Goal: Task Accomplishment & Management: Manage account settings

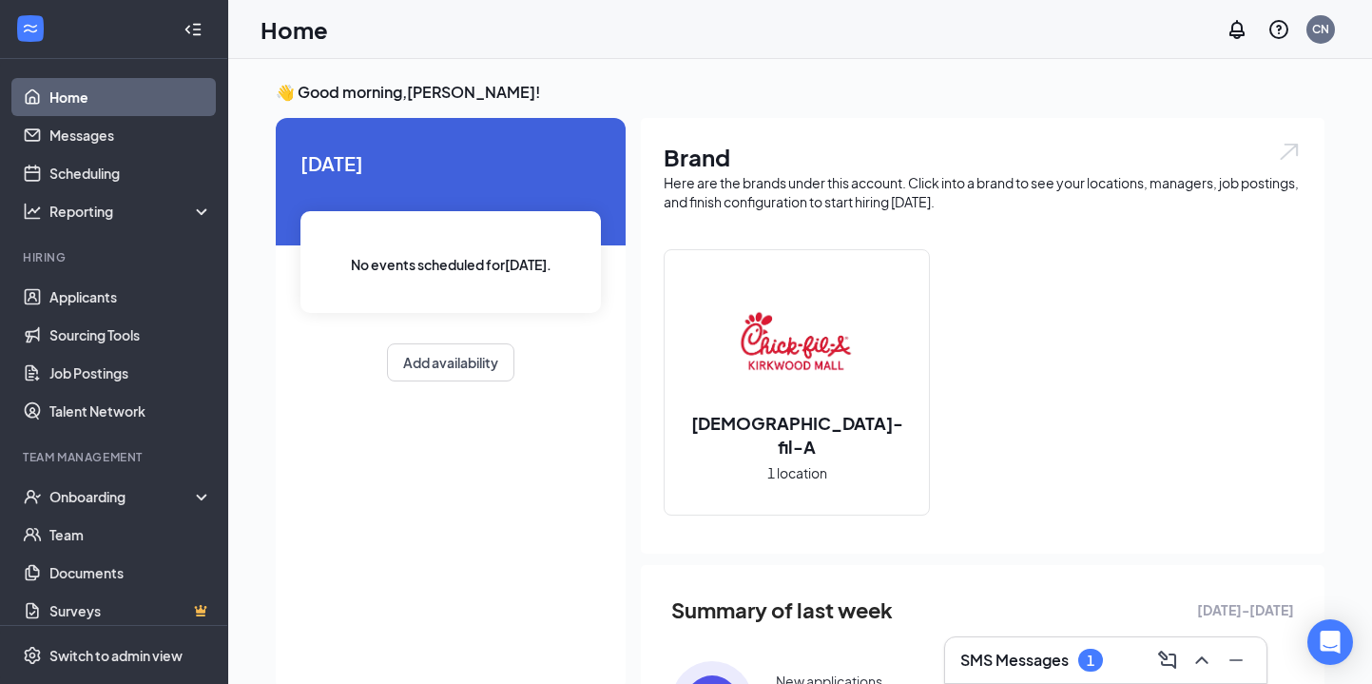
click at [1089, 660] on div "1" at bounding box center [1091, 660] width 8 height 16
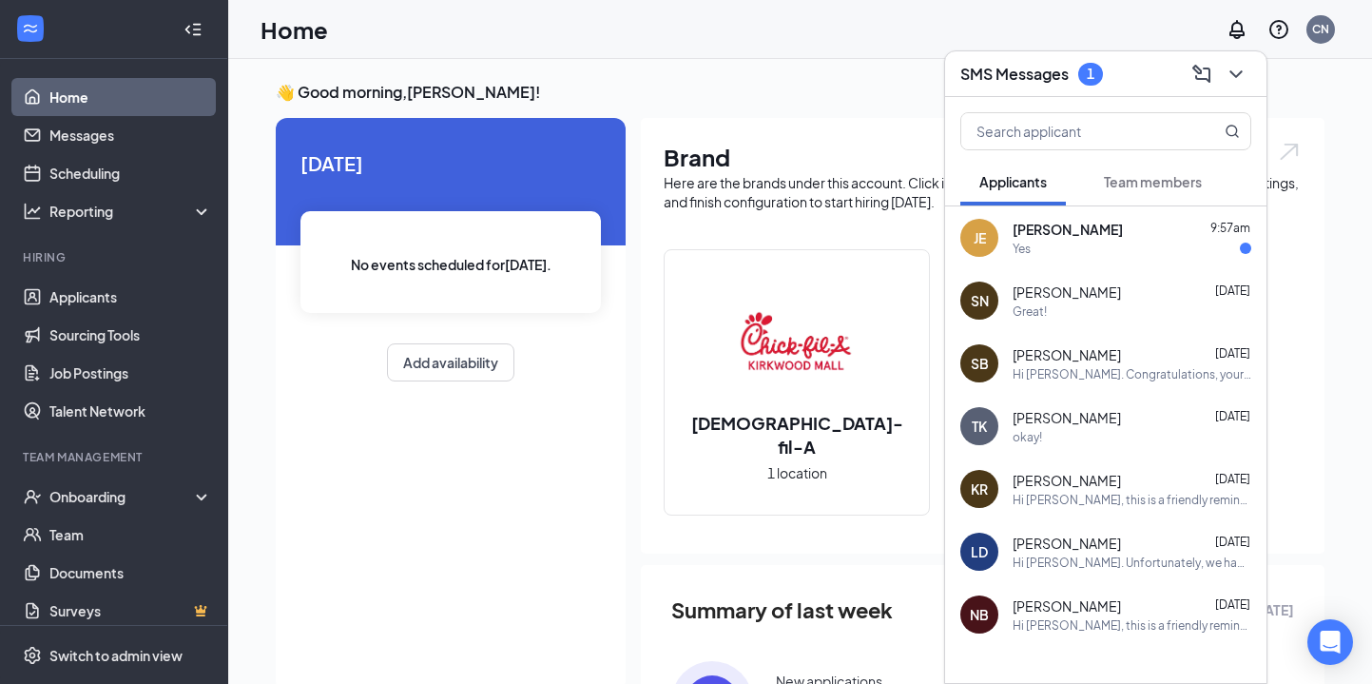
click at [1060, 308] on div "Great!" at bounding box center [1132, 311] width 239 height 16
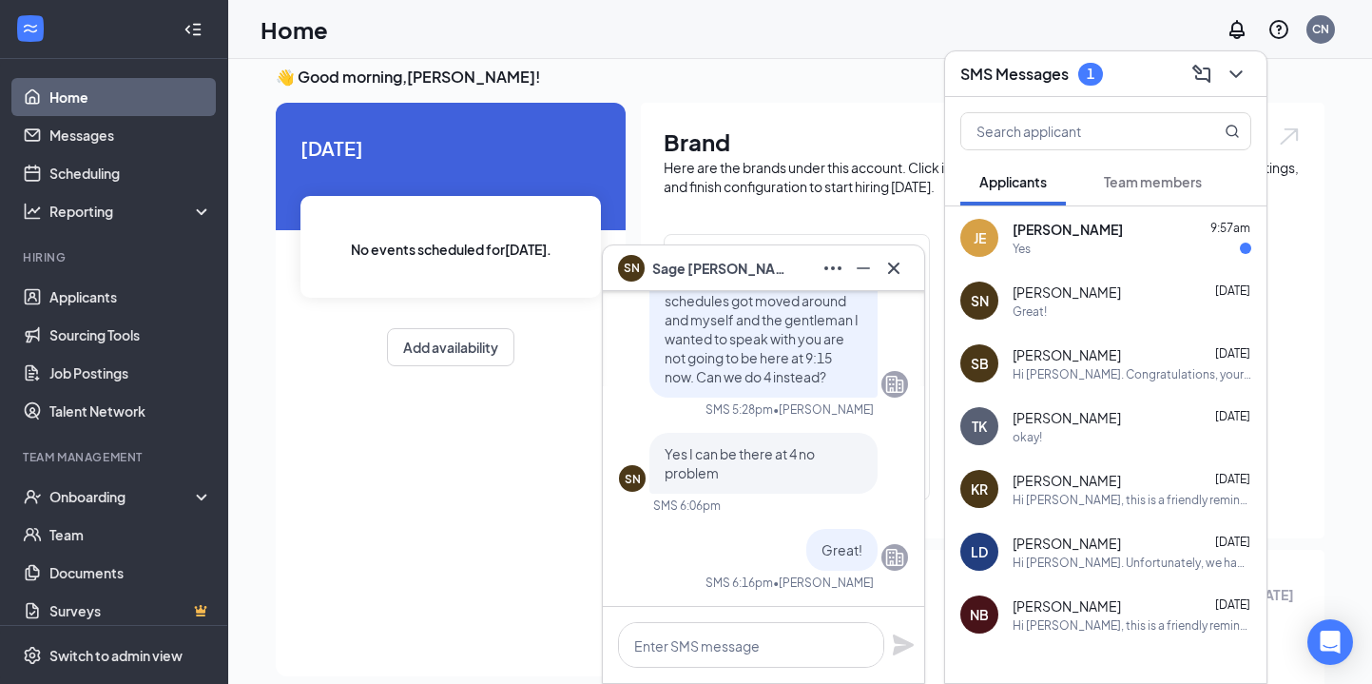
click at [1095, 215] on div "JE [PERSON_NAME] 9:57am Yes" at bounding box center [1105, 237] width 321 height 63
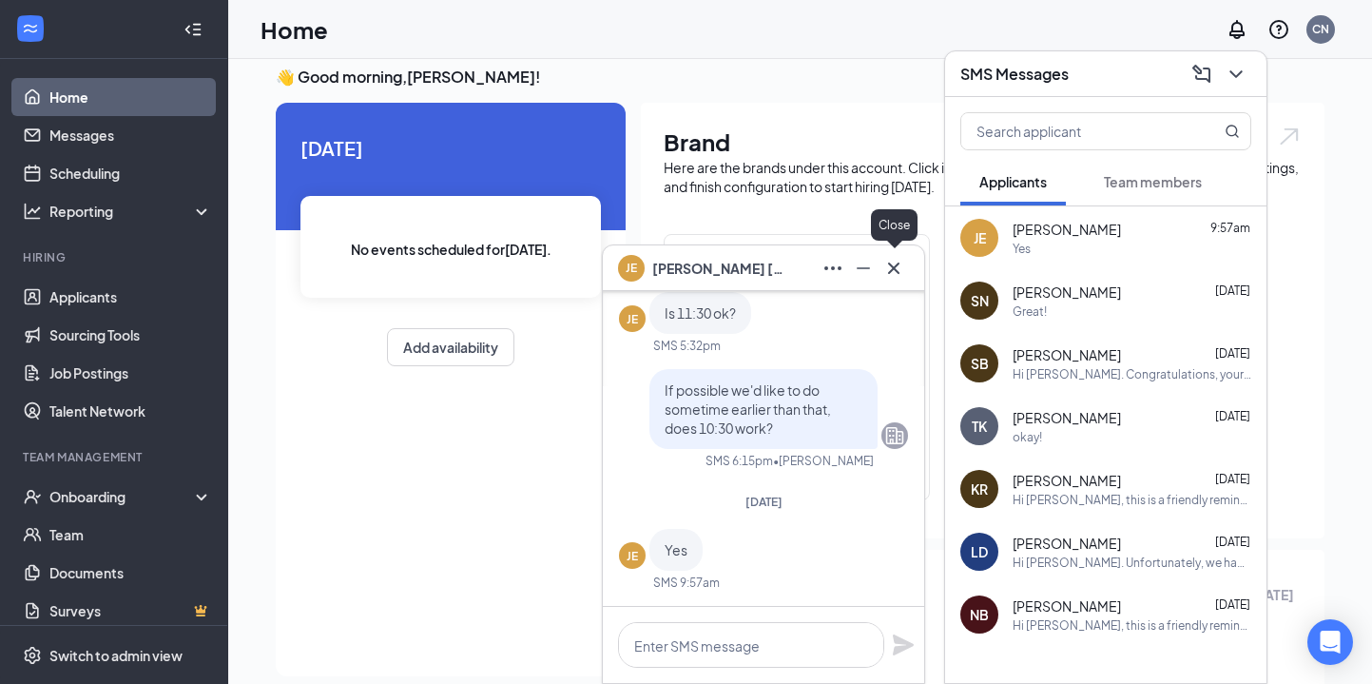
click at [889, 265] on icon "Cross" at bounding box center [893, 268] width 23 height 23
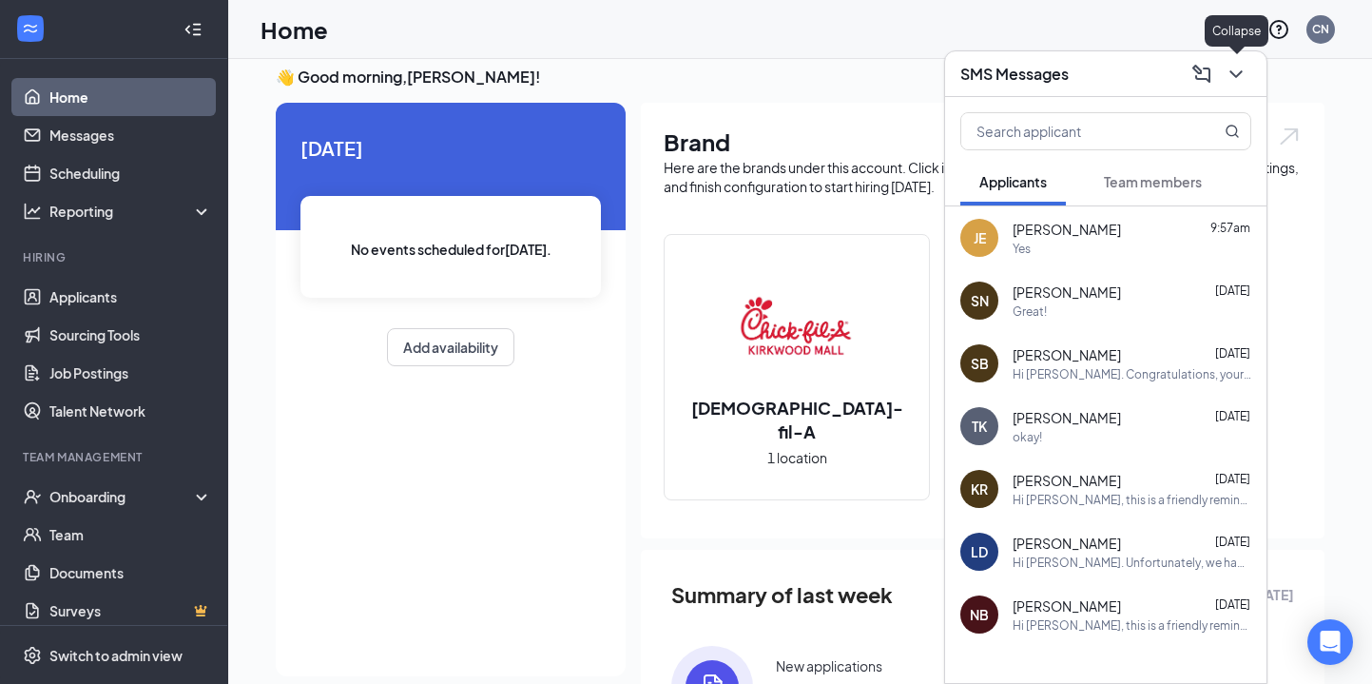
click at [1230, 83] on icon "ChevronDown" at bounding box center [1236, 74] width 23 height 23
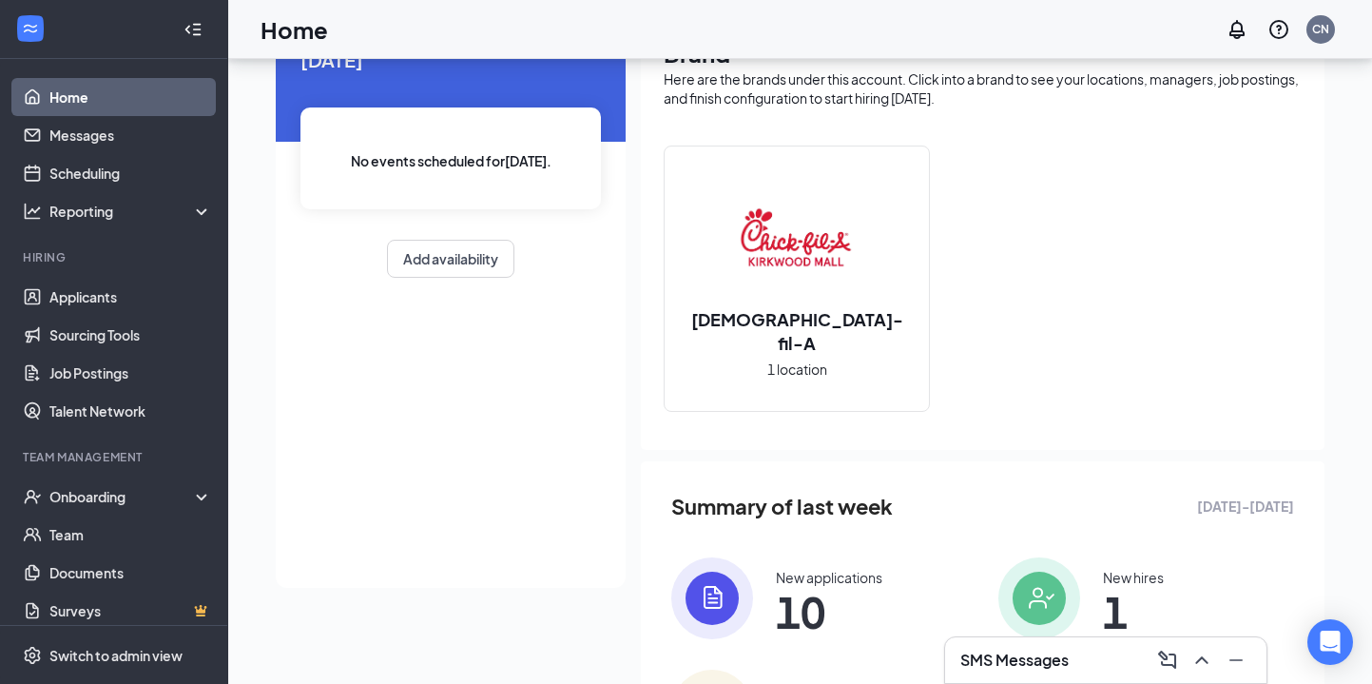
scroll to position [105, 0]
click at [154, 296] on link "Applicants" at bounding box center [130, 297] width 163 height 38
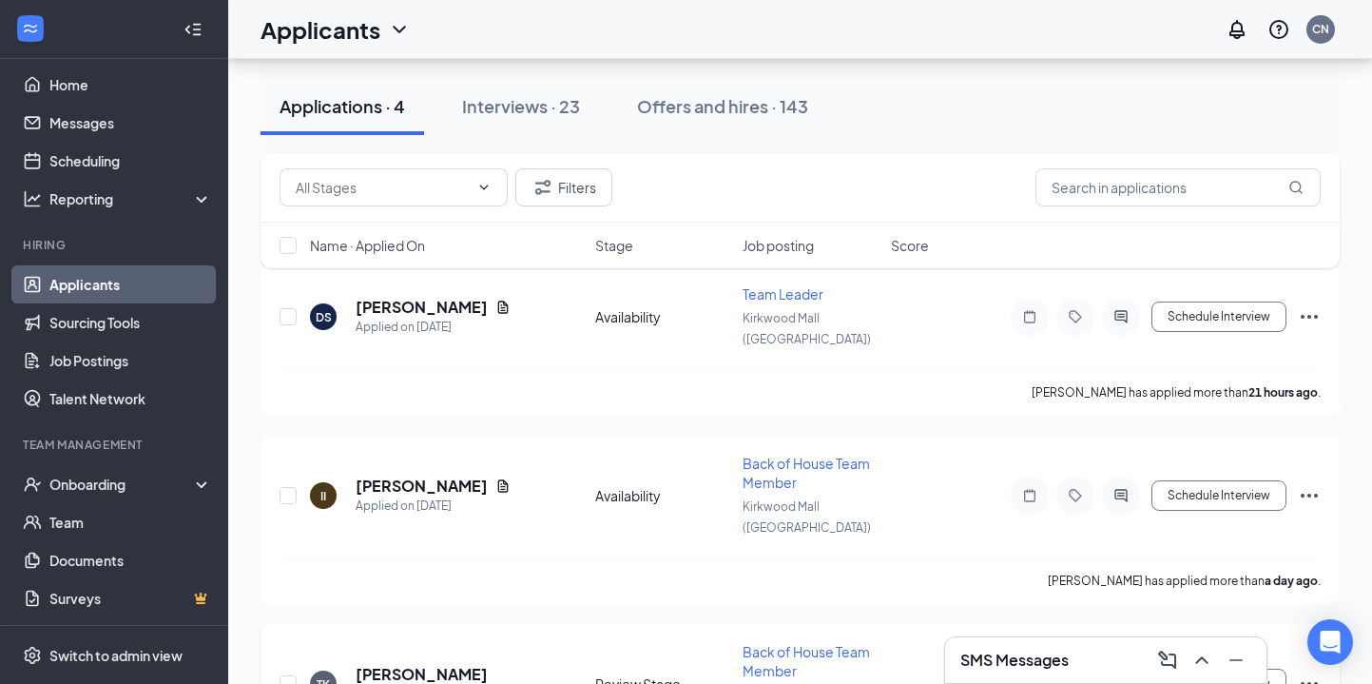
scroll to position [10, 0]
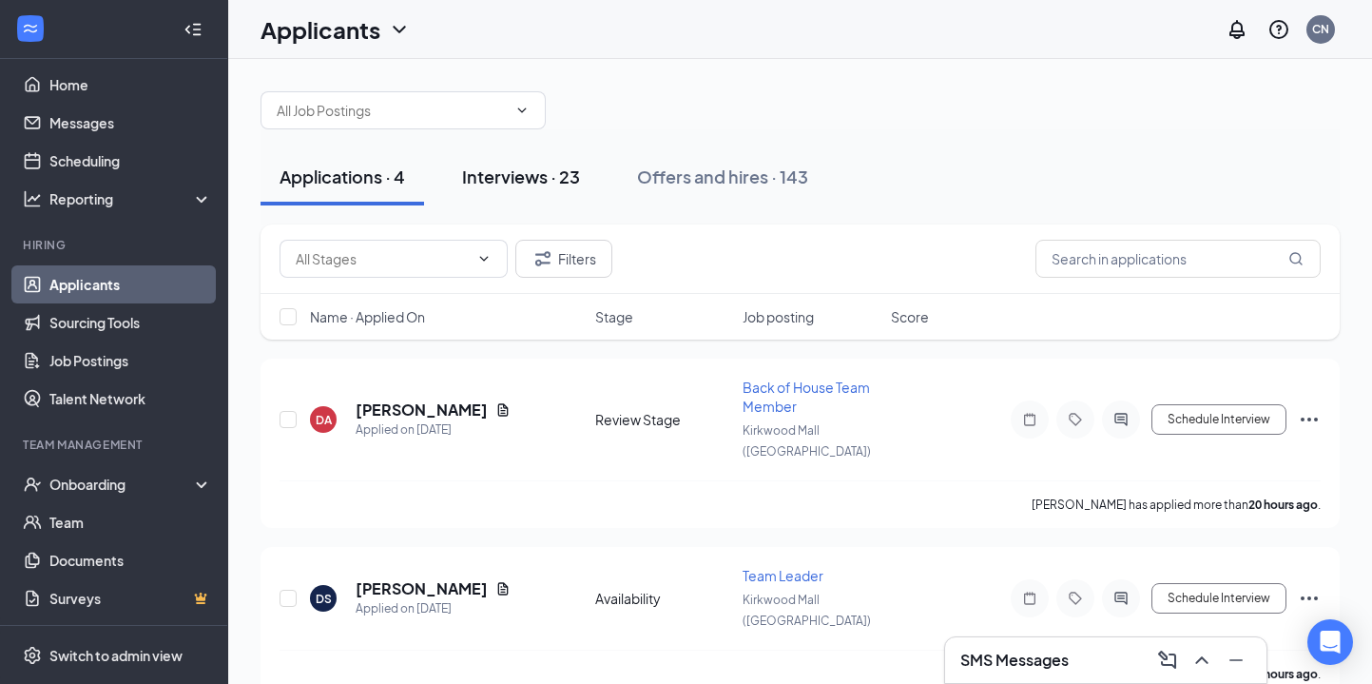
click at [482, 169] on div "Interviews · 23" at bounding box center [521, 176] width 118 height 24
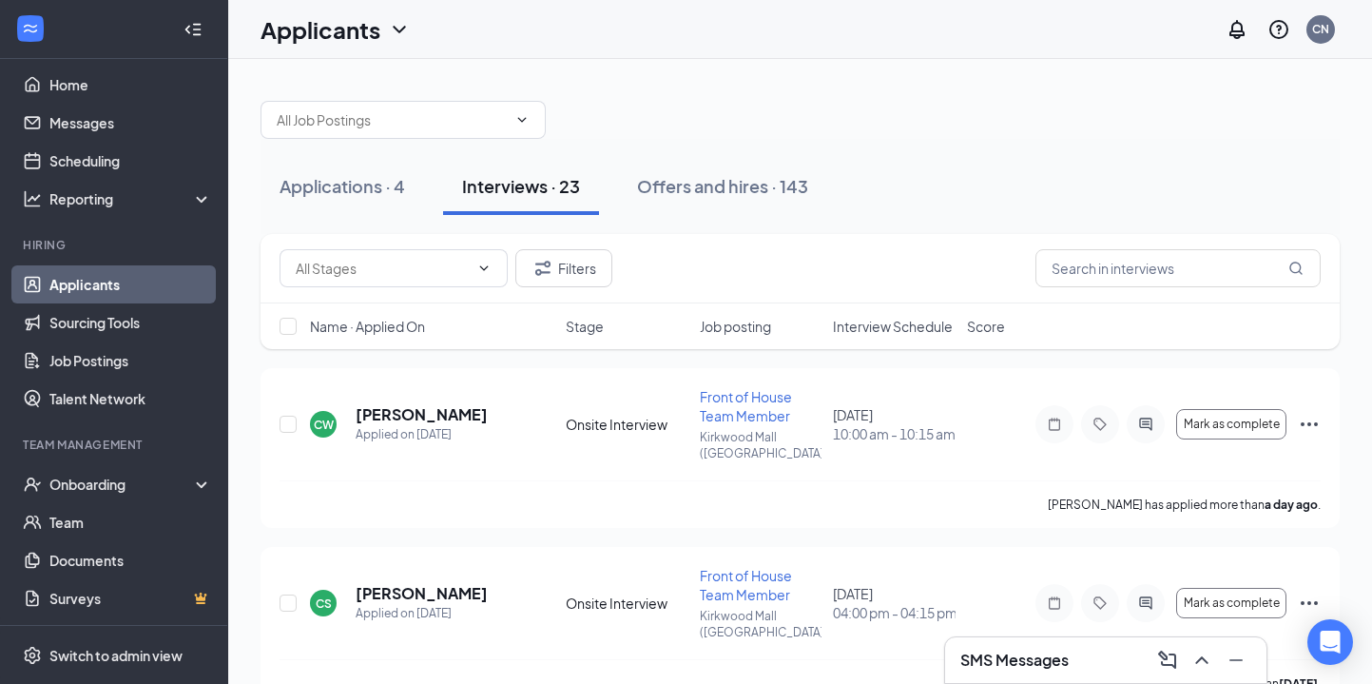
click at [873, 326] on span "Interview Schedule" at bounding box center [893, 326] width 120 height 19
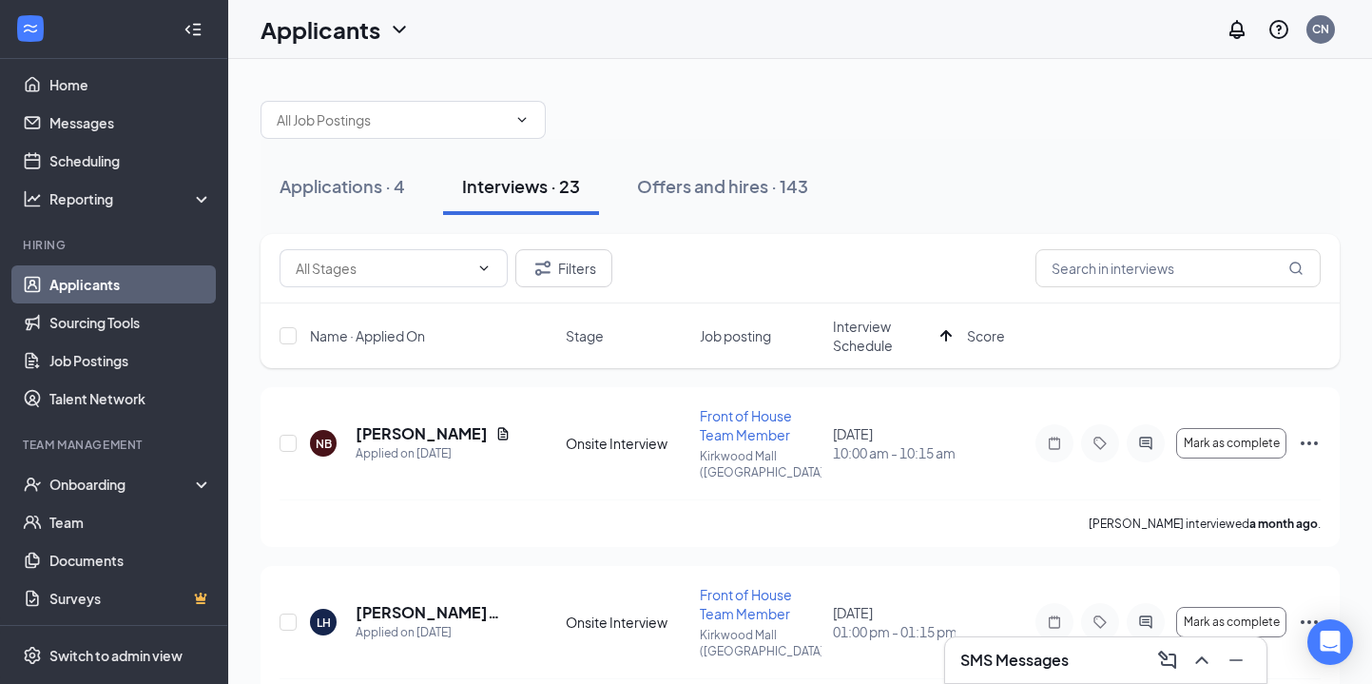
click at [895, 235] on div "Filters" at bounding box center [800, 268] width 1079 height 69
click at [792, 145] on div "Applications · 4 Interviews · 23 Offers and hires · 143" at bounding box center [800, 186] width 1079 height 95
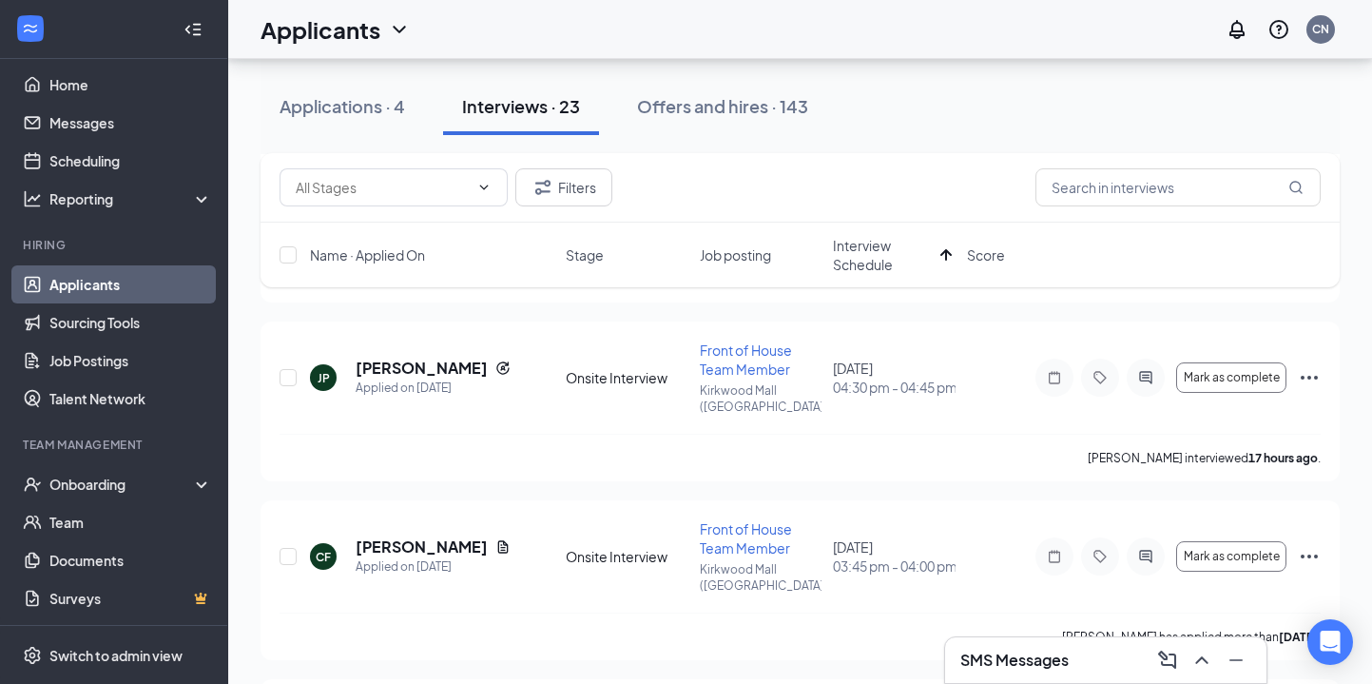
scroll to position [1836, 0]
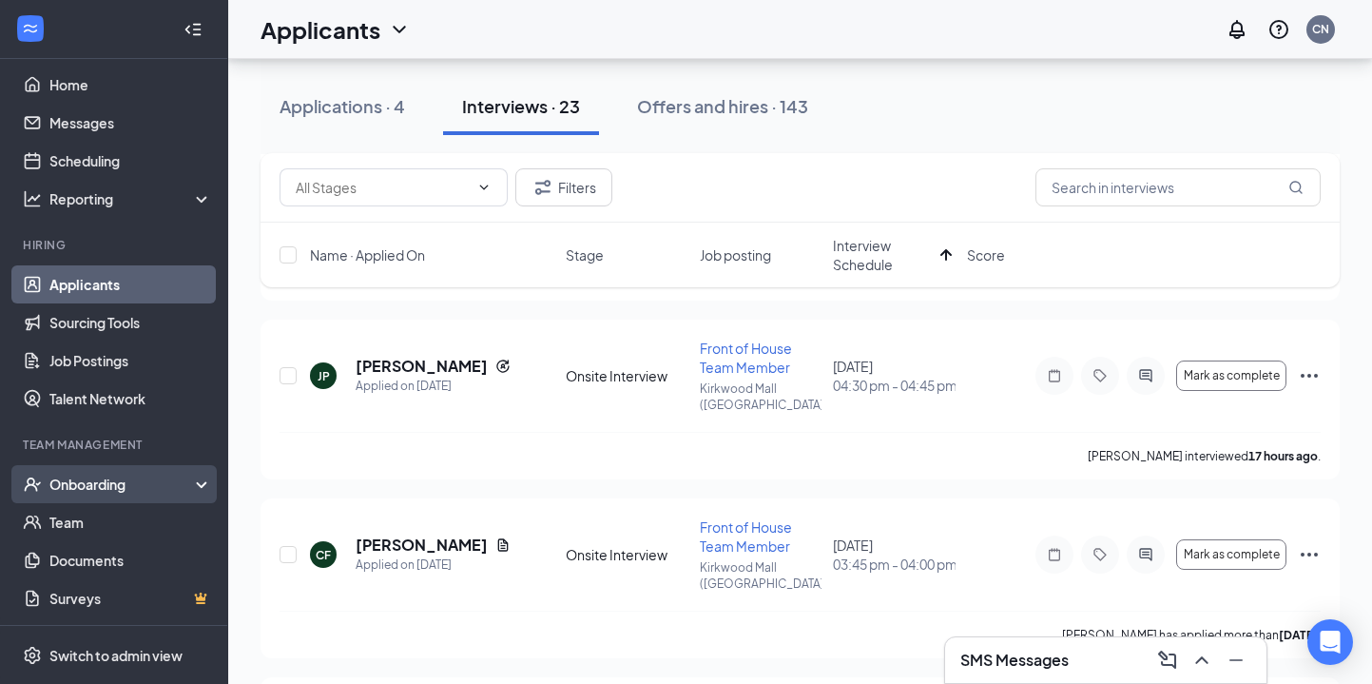
click at [159, 471] on div "Onboarding" at bounding box center [114, 484] width 228 height 38
click at [149, 508] on link "Overview" at bounding box center [130, 522] width 163 height 38
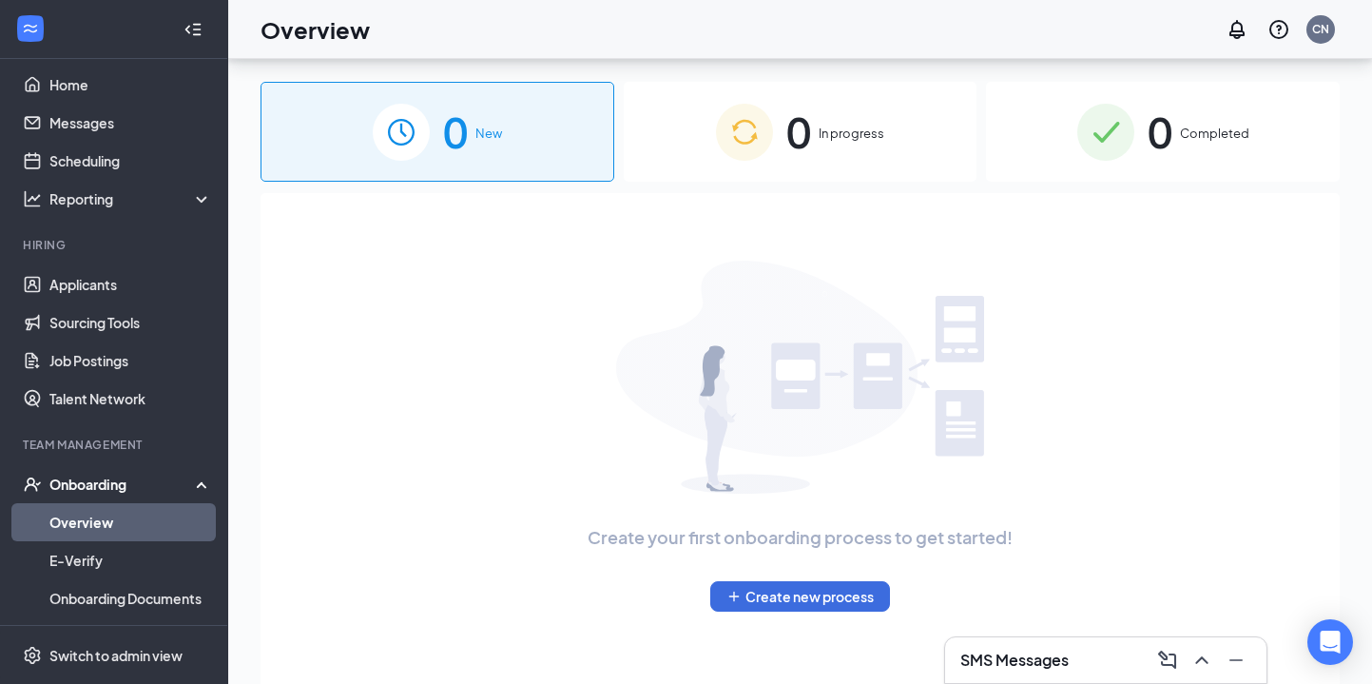
scroll to position [86, 0]
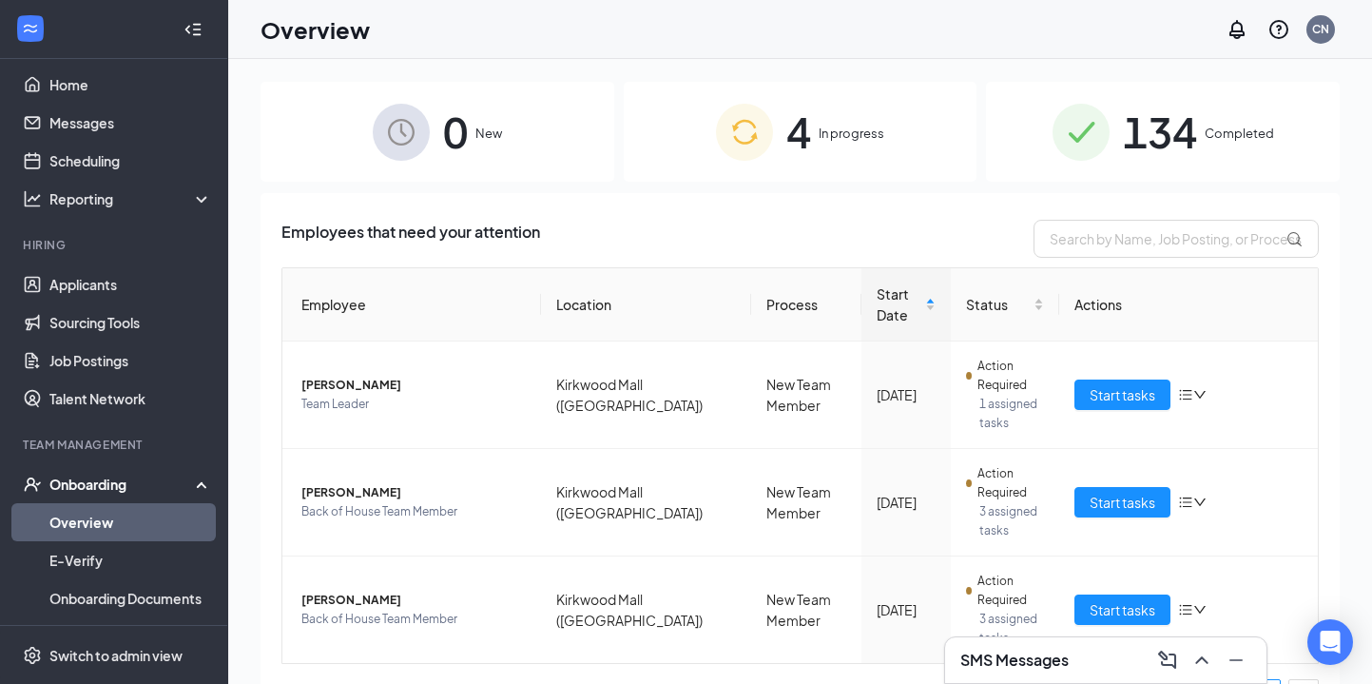
click at [692, 181] on div "4 In progress" at bounding box center [801, 132] width 354 height 100
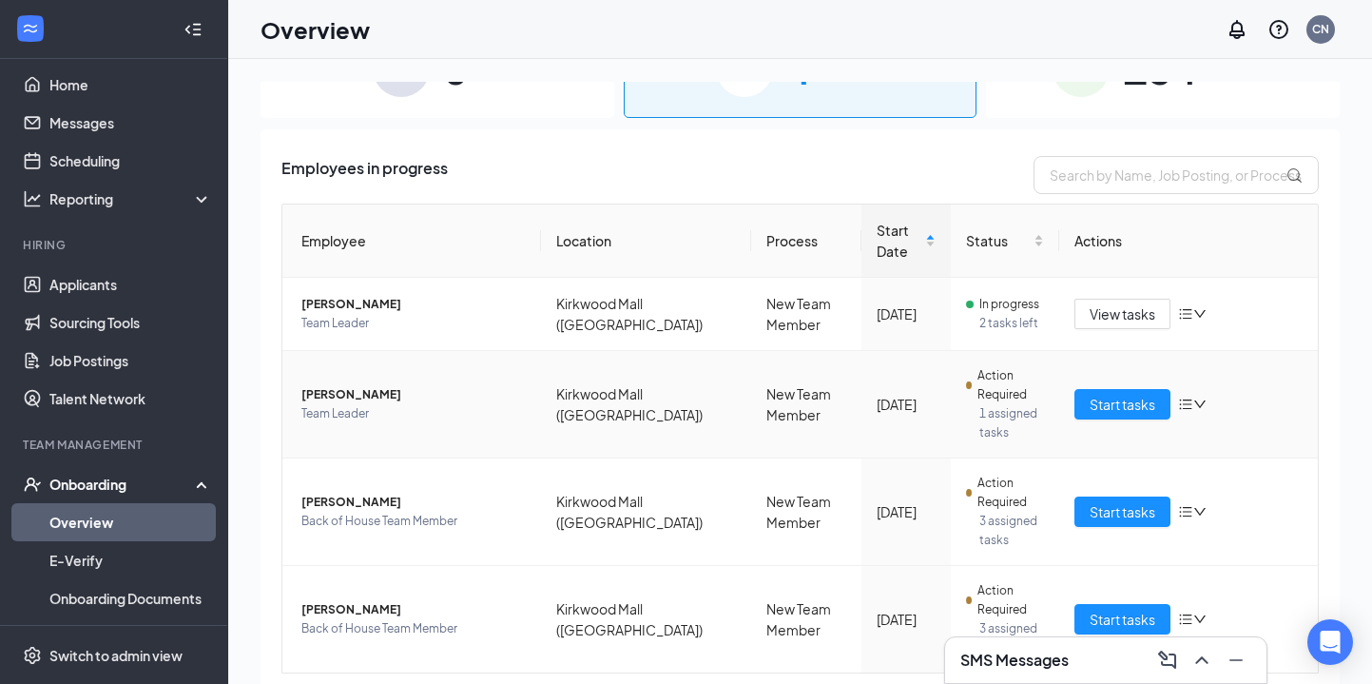
scroll to position [119, 0]
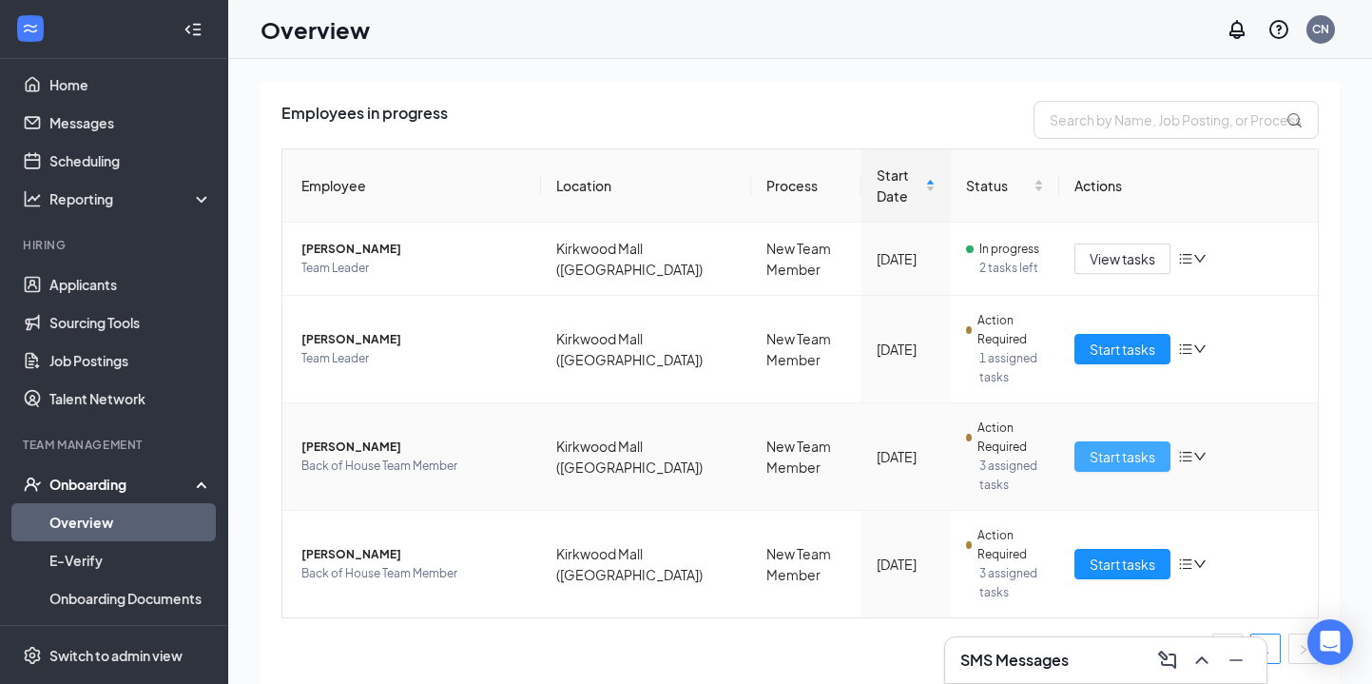
click at [1122, 444] on button "Start tasks" at bounding box center [1122, 456] width 96 height 30
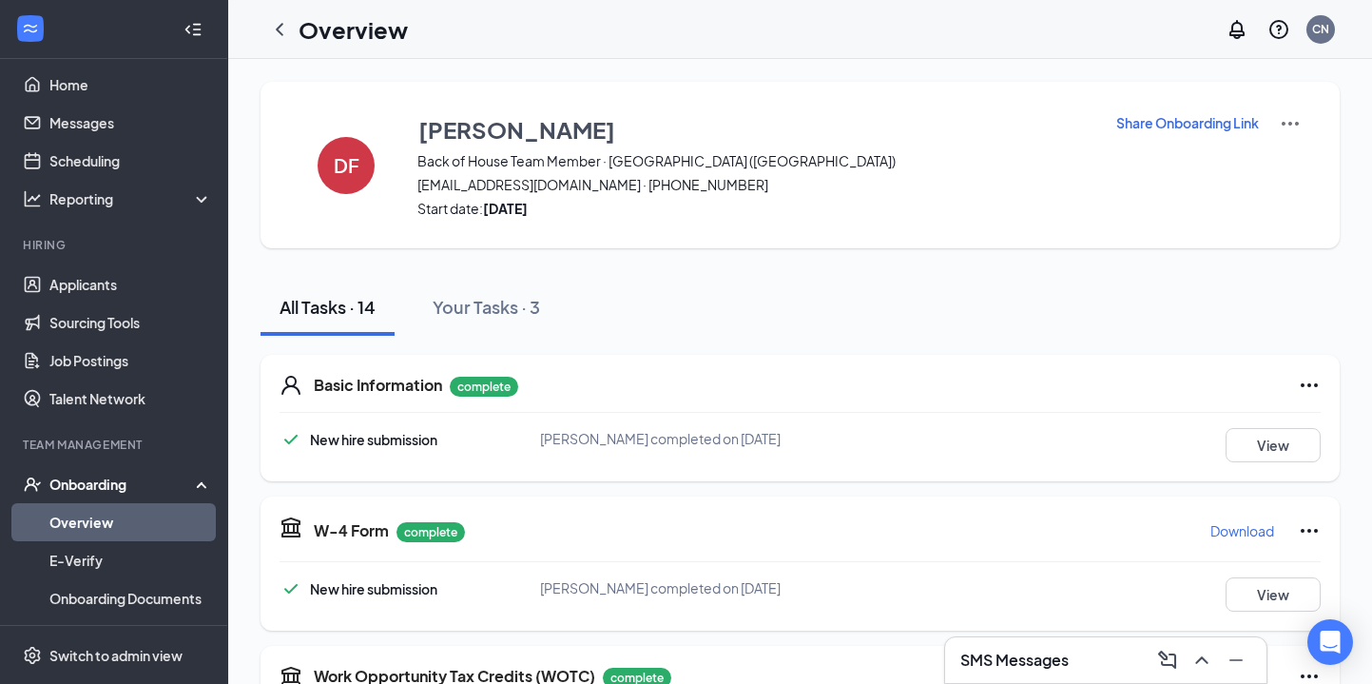
click at [282, 25] on icon "ChevronLeft" at bounding box center [279, 29] width 23 height 23
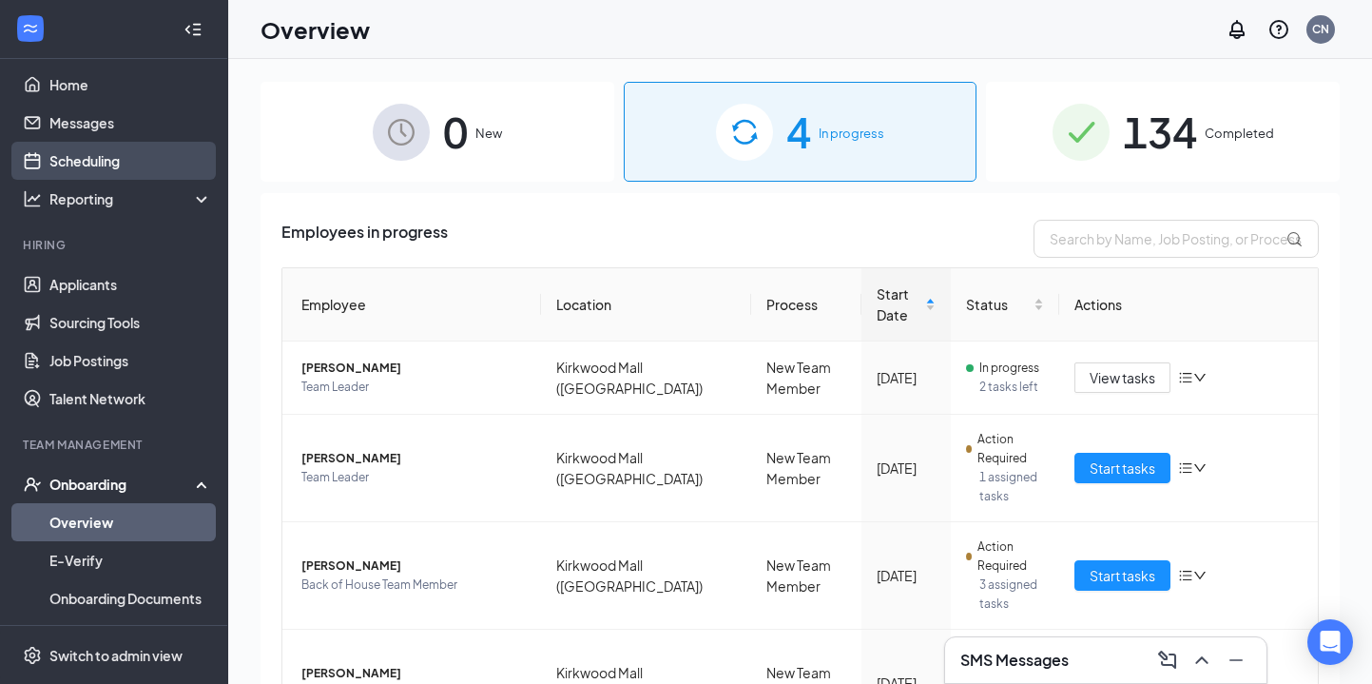
click at [99, 166] on link "Scheduling" at bounding box center [130, 161] width 163 height 38
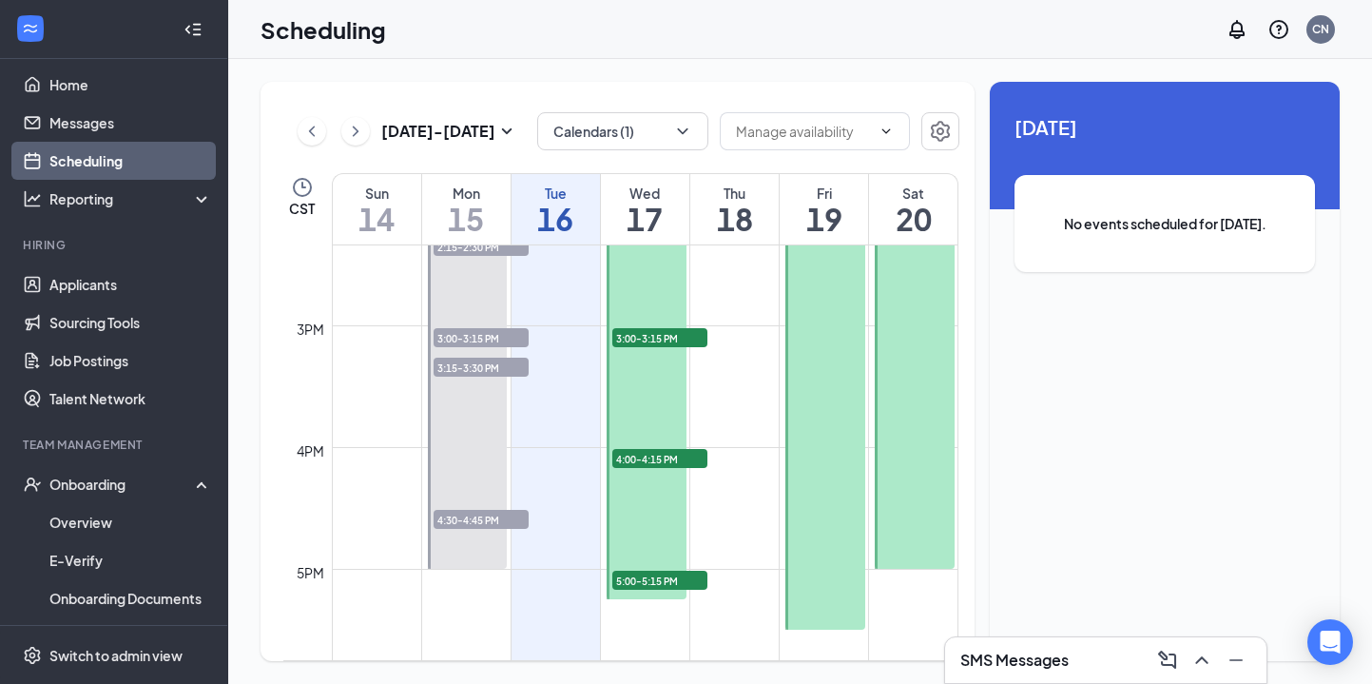
scroll to position [1765, 0]
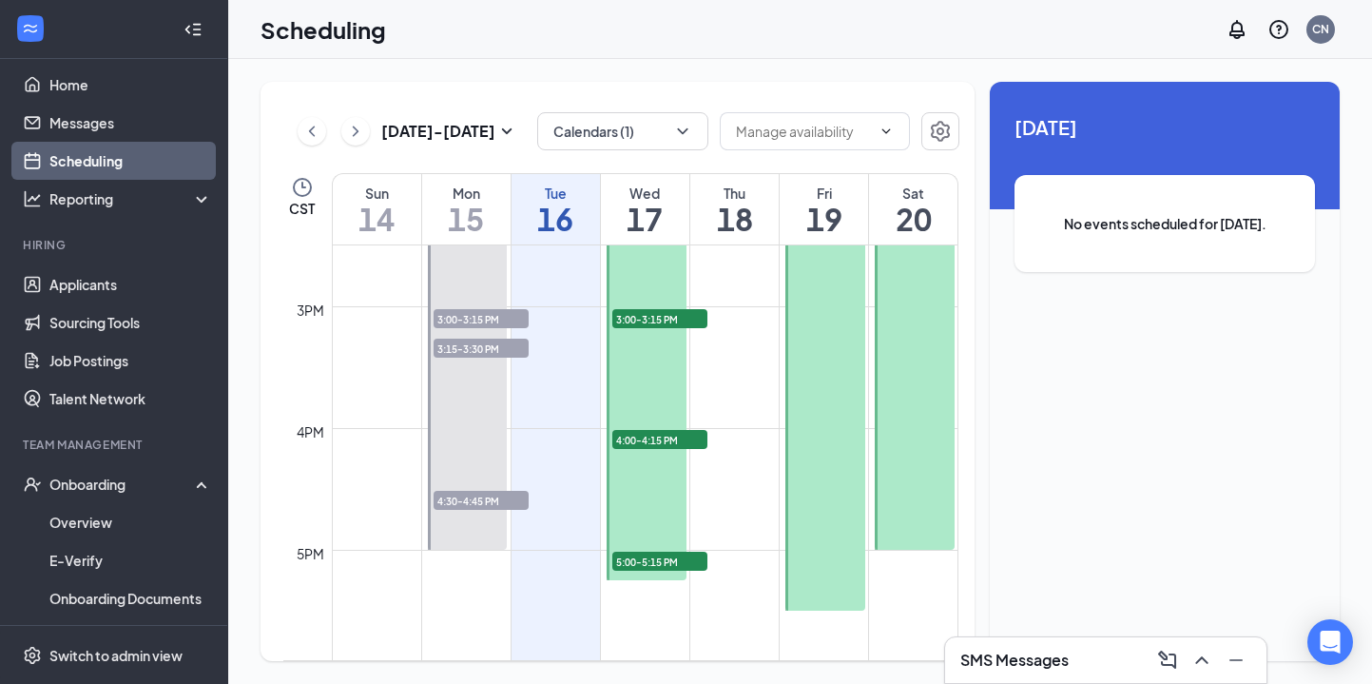
click at [654, 434] on span "4:00-4:15 PM" at bounding box center [659, 439] width 95 height 19
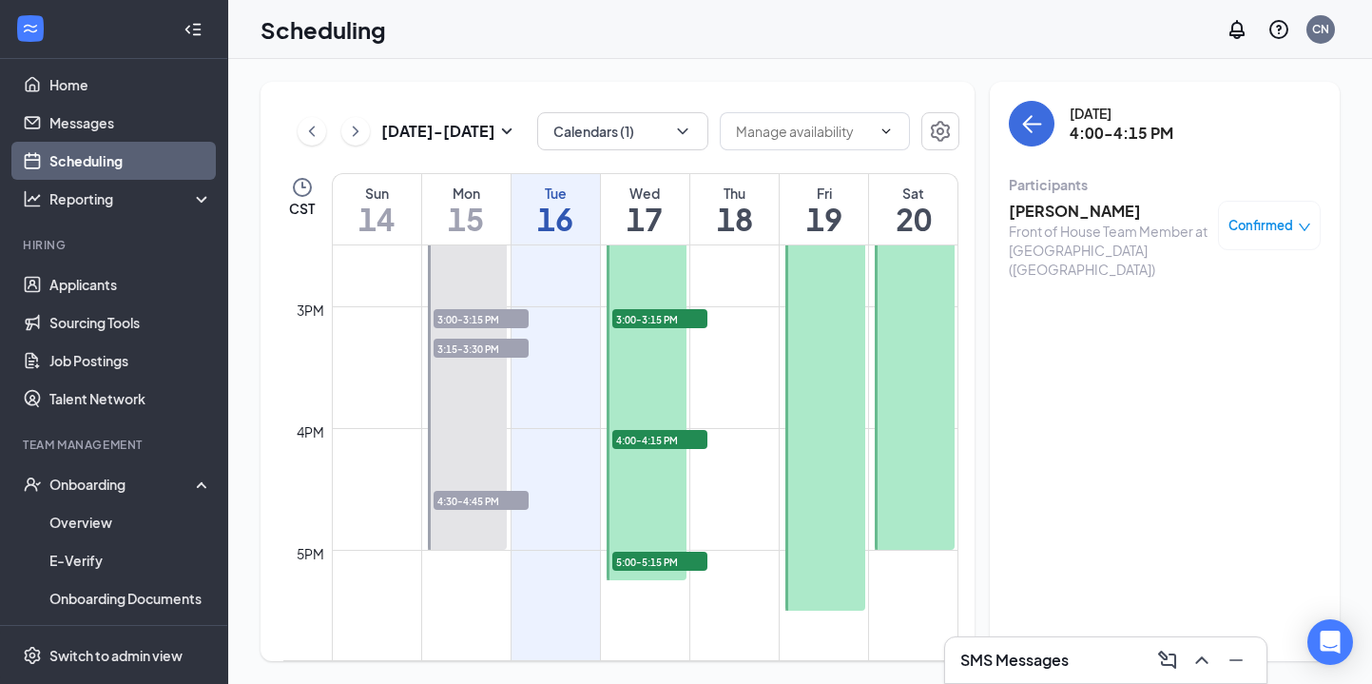
click at [667, 392] on div at bounding box center [647, 382] width 80 height 395
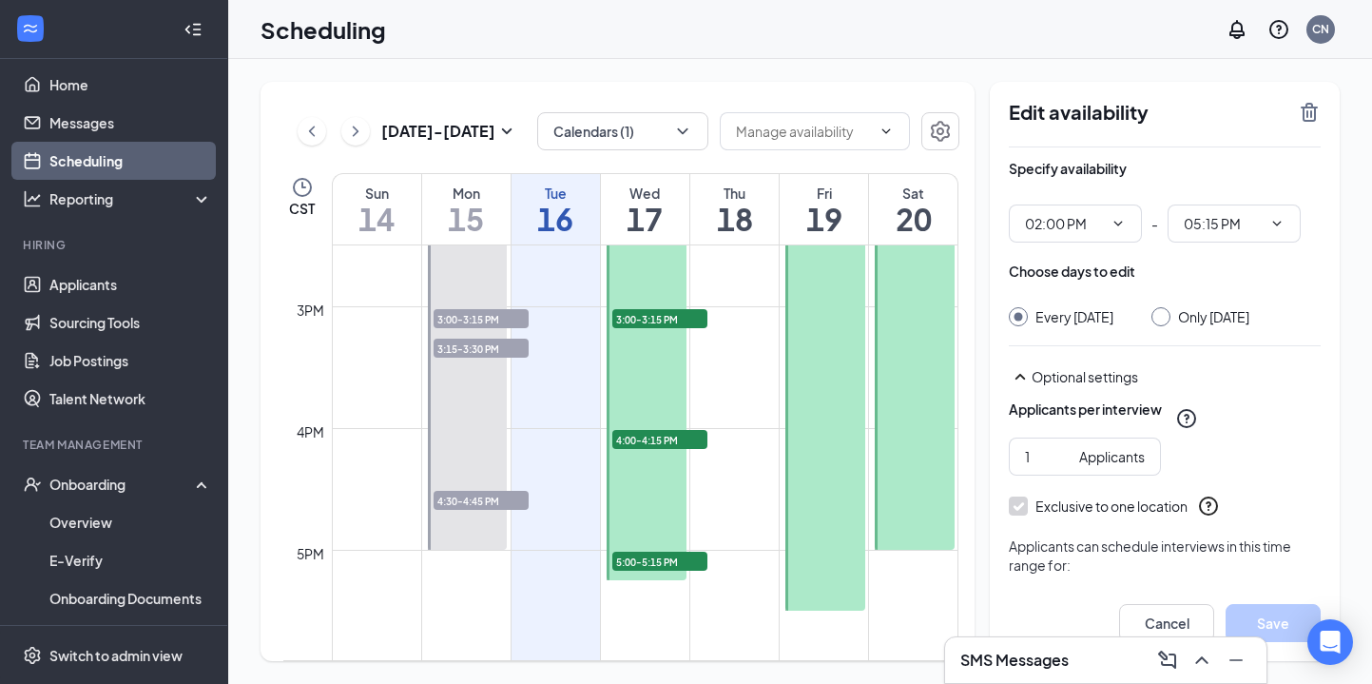
click at [671, 479] on div at bounding box center [647, 382] width 80 height 395
click at [665, 556] on span "5:00-5:15 PM" at bounding box center [659, 561] width 95 height 19
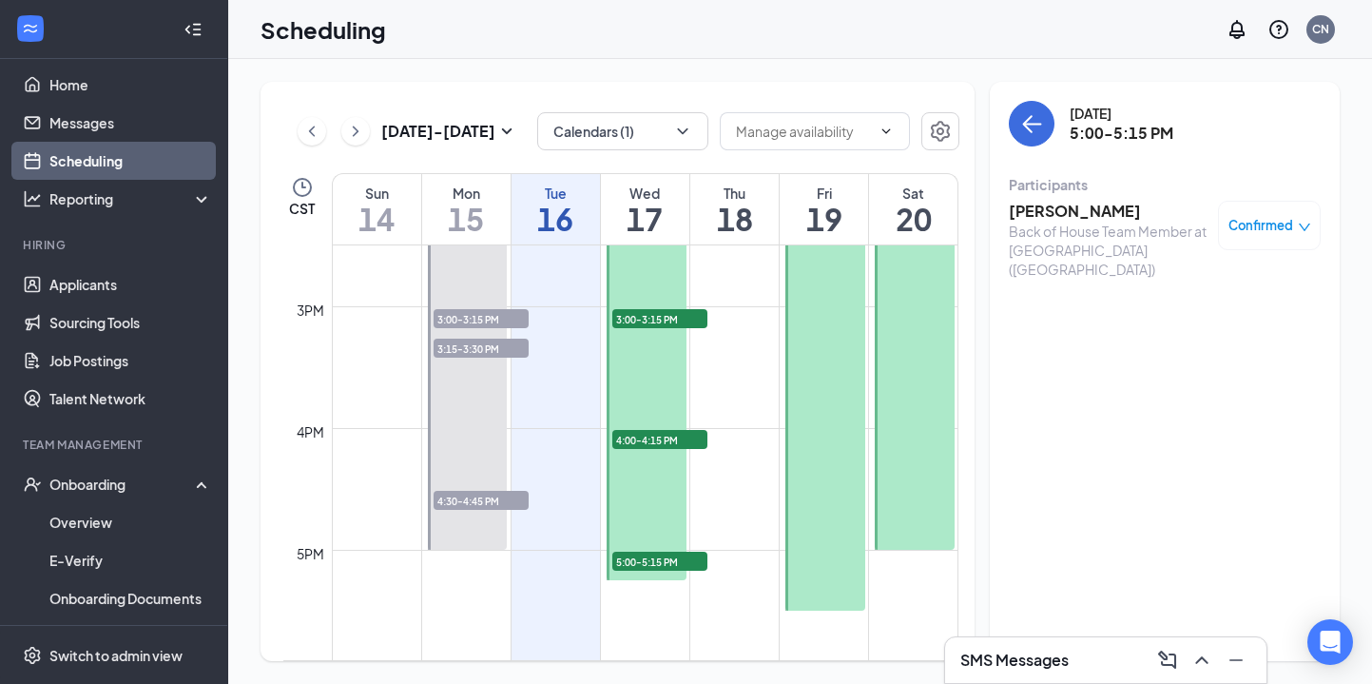
click at [679, 512] on div at bounding box center [647, 382] width 80 height 395
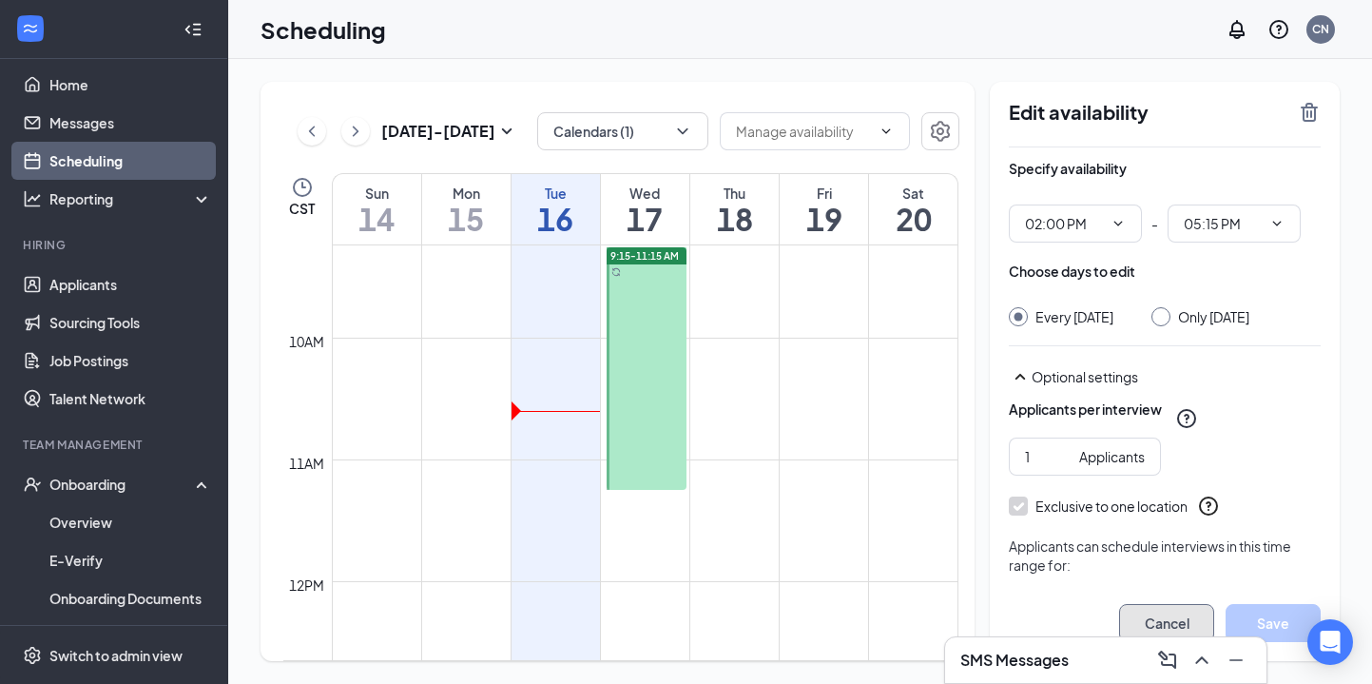
drag, startPoint x: 1143, startPoint y: 622, endPoint x: 853, endPoint y: 395, distance: 368.4
click at [1143, 622] on button "Cancel" at bounding box center [1166, 623] width 95 height 38
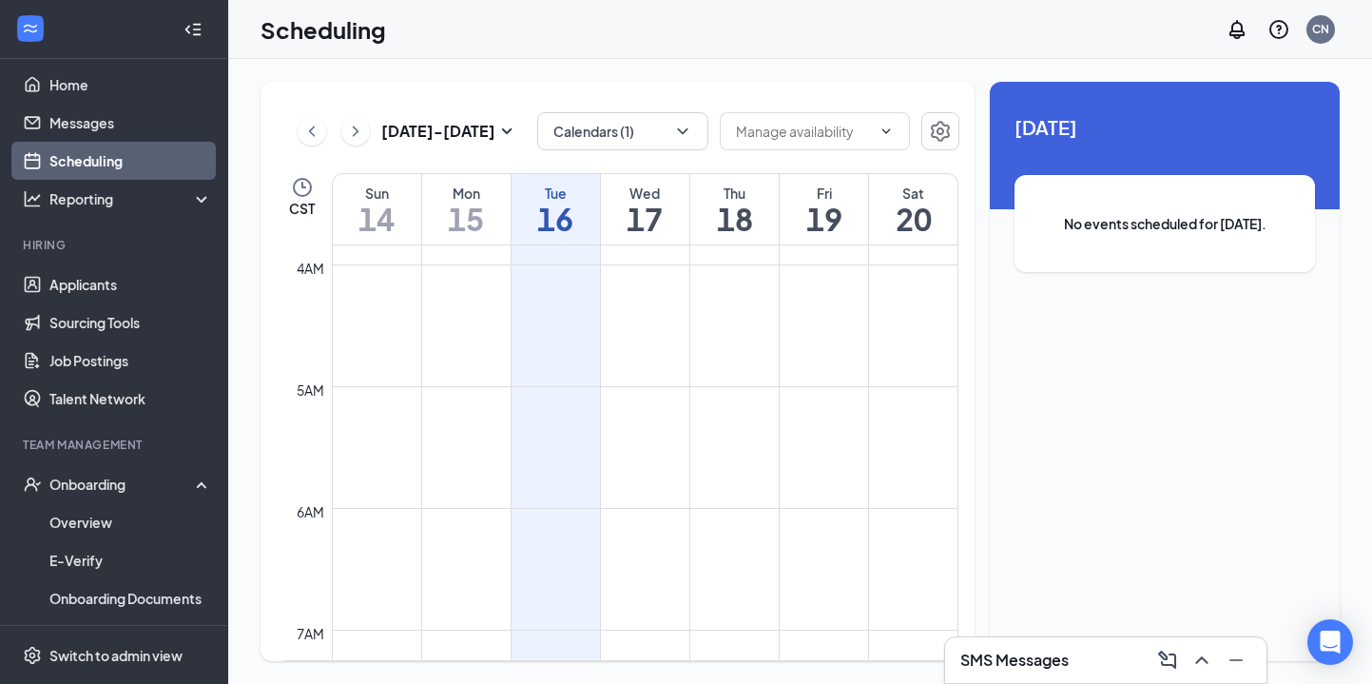
scroll to position [461, 0]
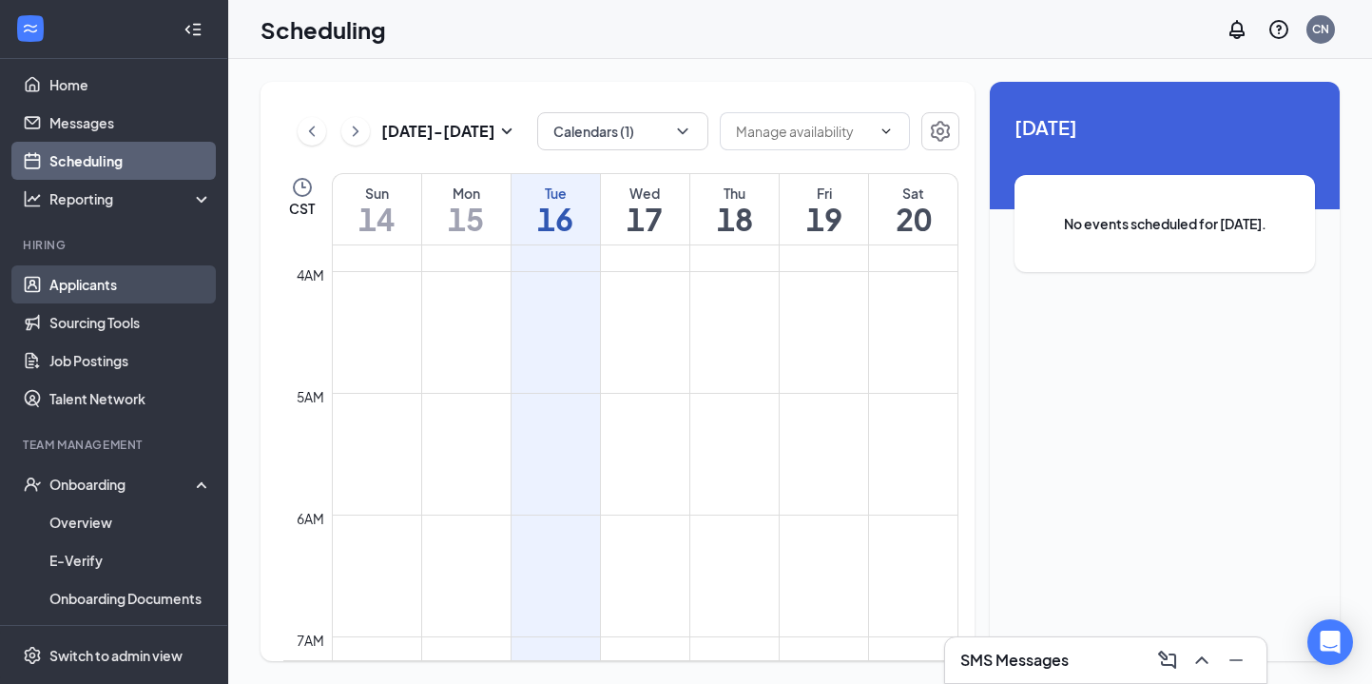
click at [49, 283] on link "Applicants" at bounding box center [130, 284] width 163 height 38
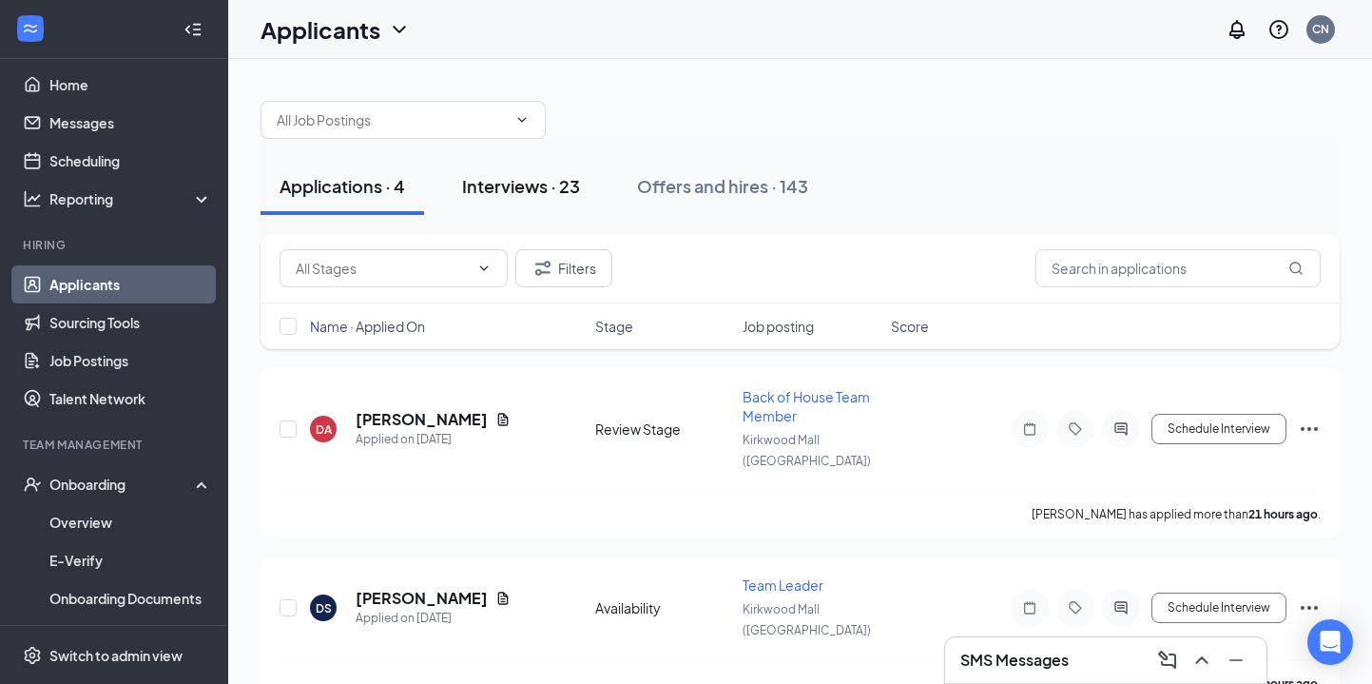
click at [523, 179] on div "Interviews · 23" at bounding box center [521, 186] width 118 height 24
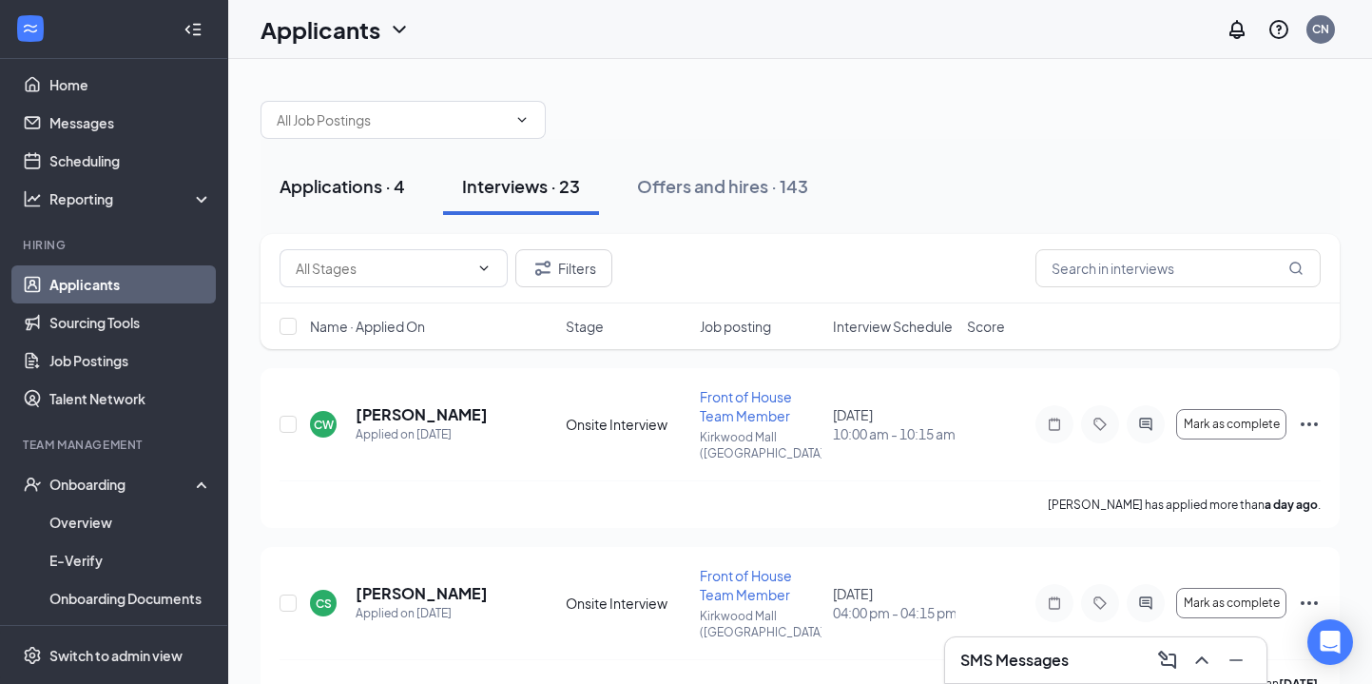
click at [344, 187] on div "Applications · 4" at bounding box center [343, 186] width 126 height 24
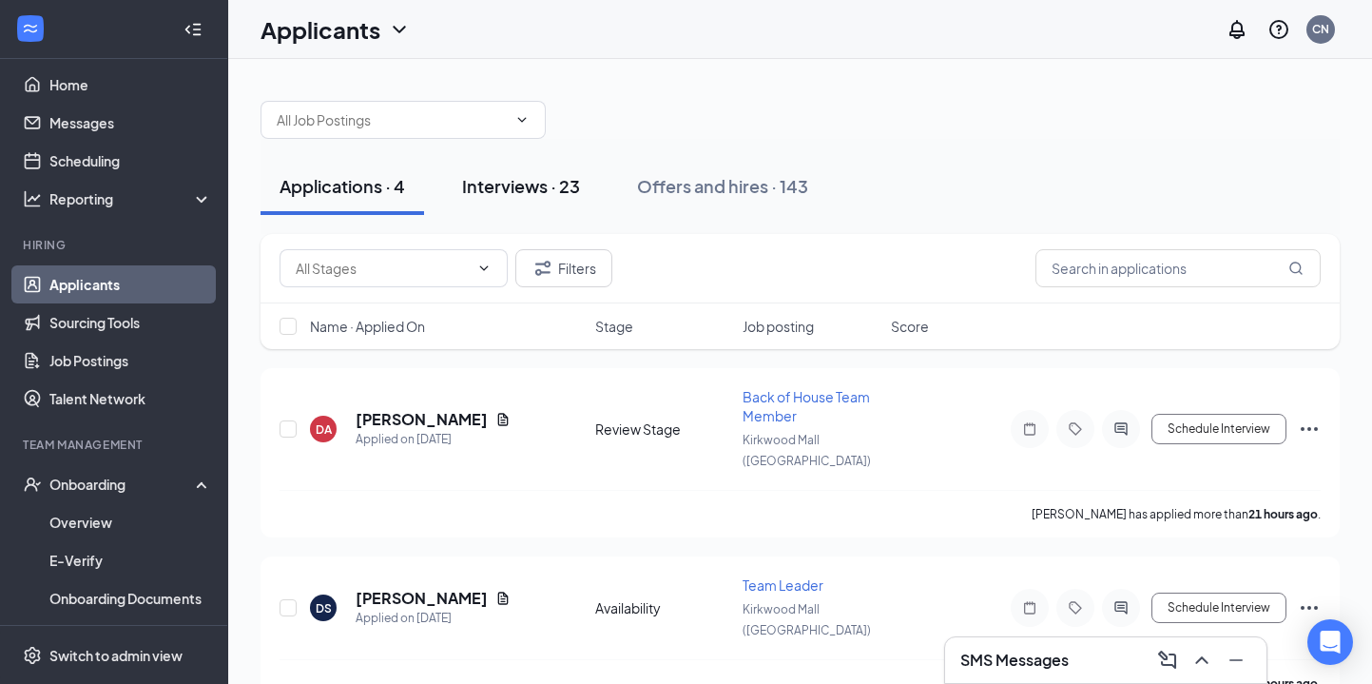
click at [529, 191] on div "Interviews · 23" at bounding box center [521, 186] width 118 height 24
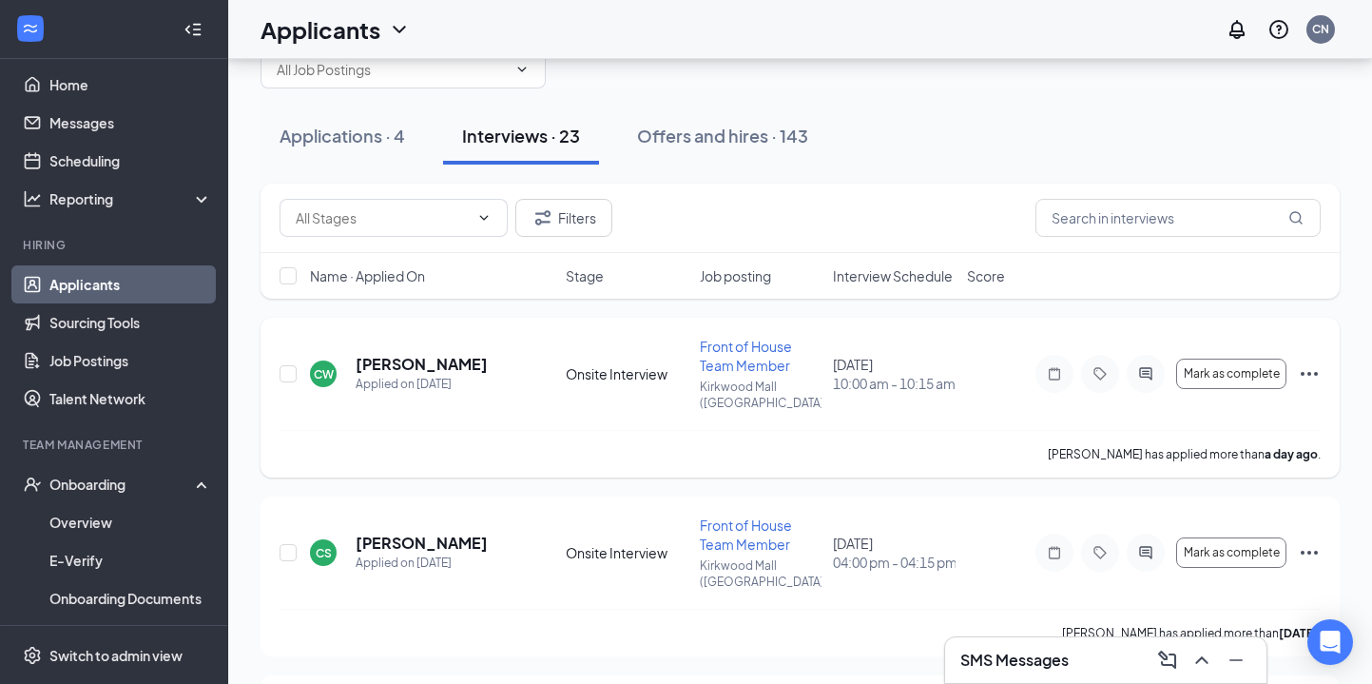
scroll to position [54, 0]
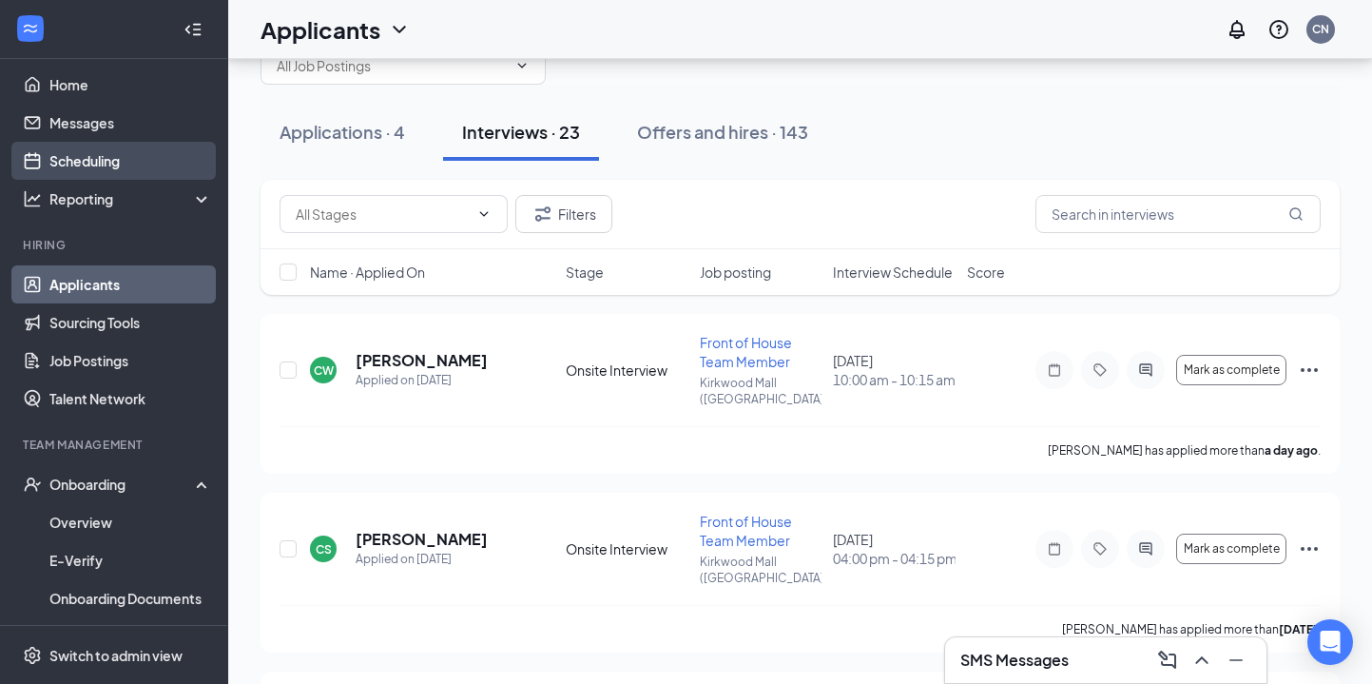
click at [139, 157] on link "Scheduling" at bounding box center [130, 161] width 163 height 38
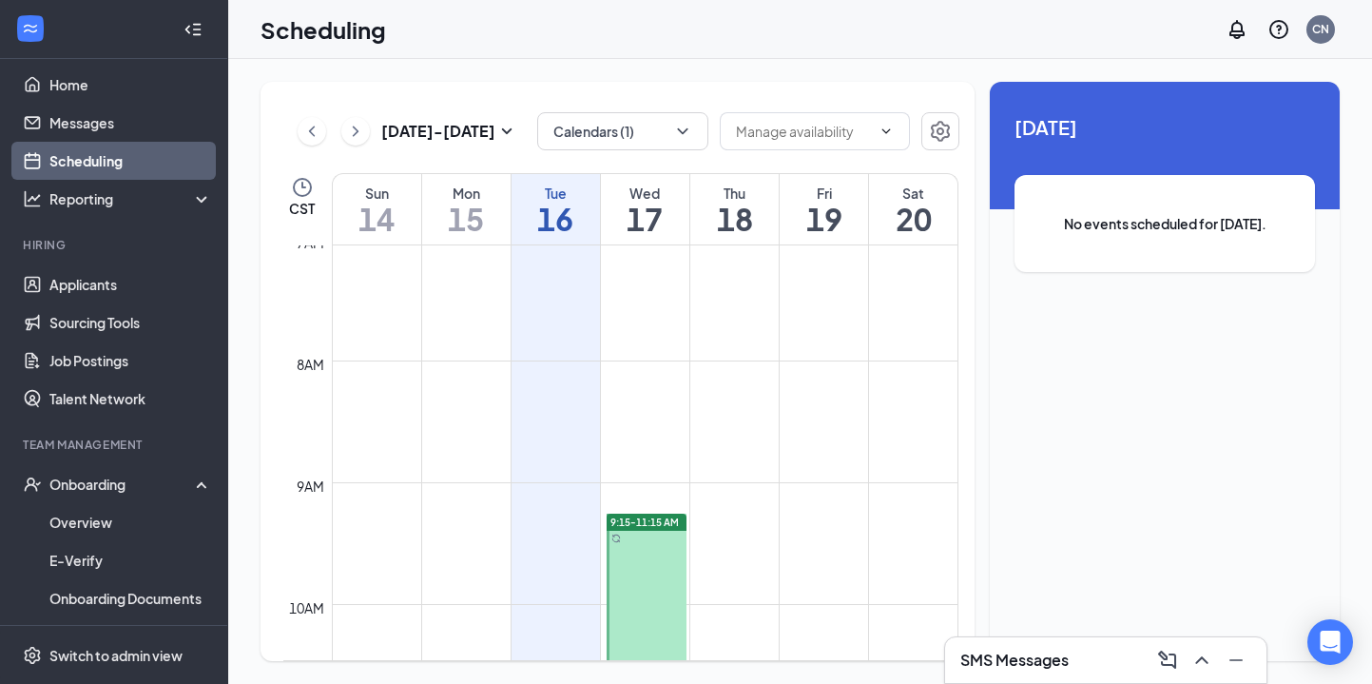
scroll to position [322, 0]
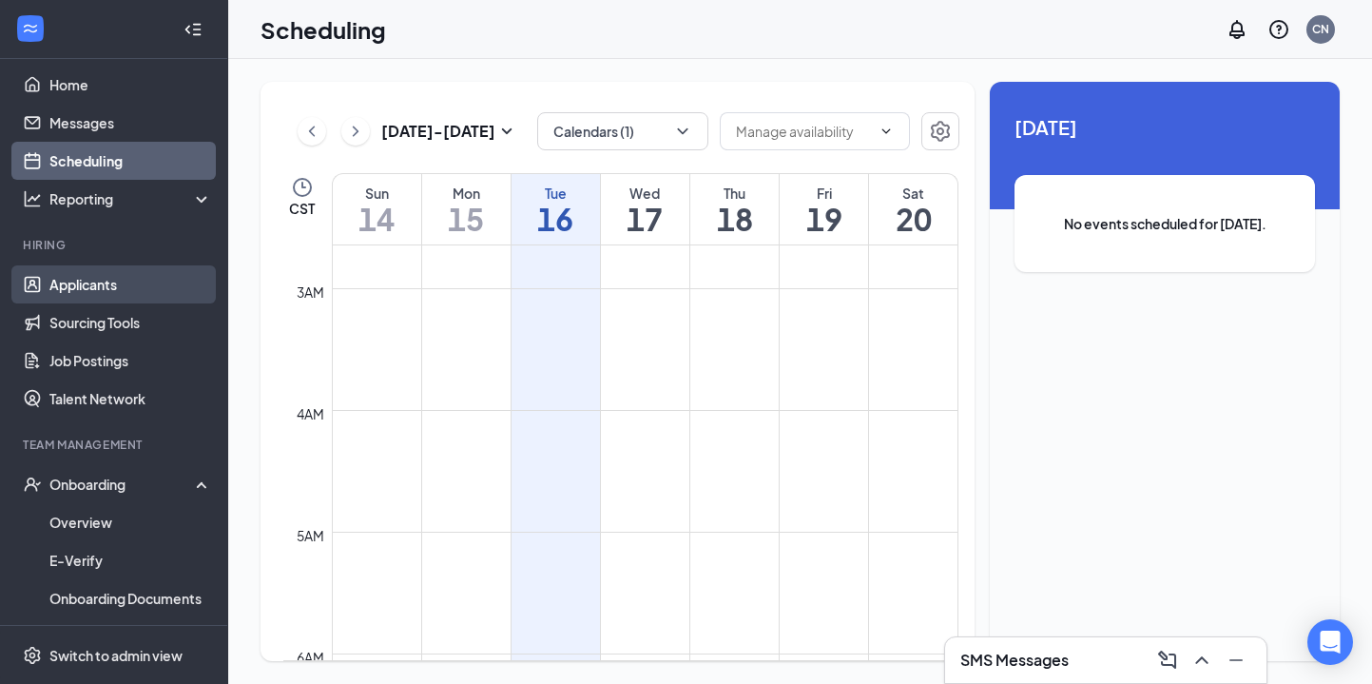
click at [141, 280] on link "Applicants" at bounding box center [130, 284] width 163 height 38
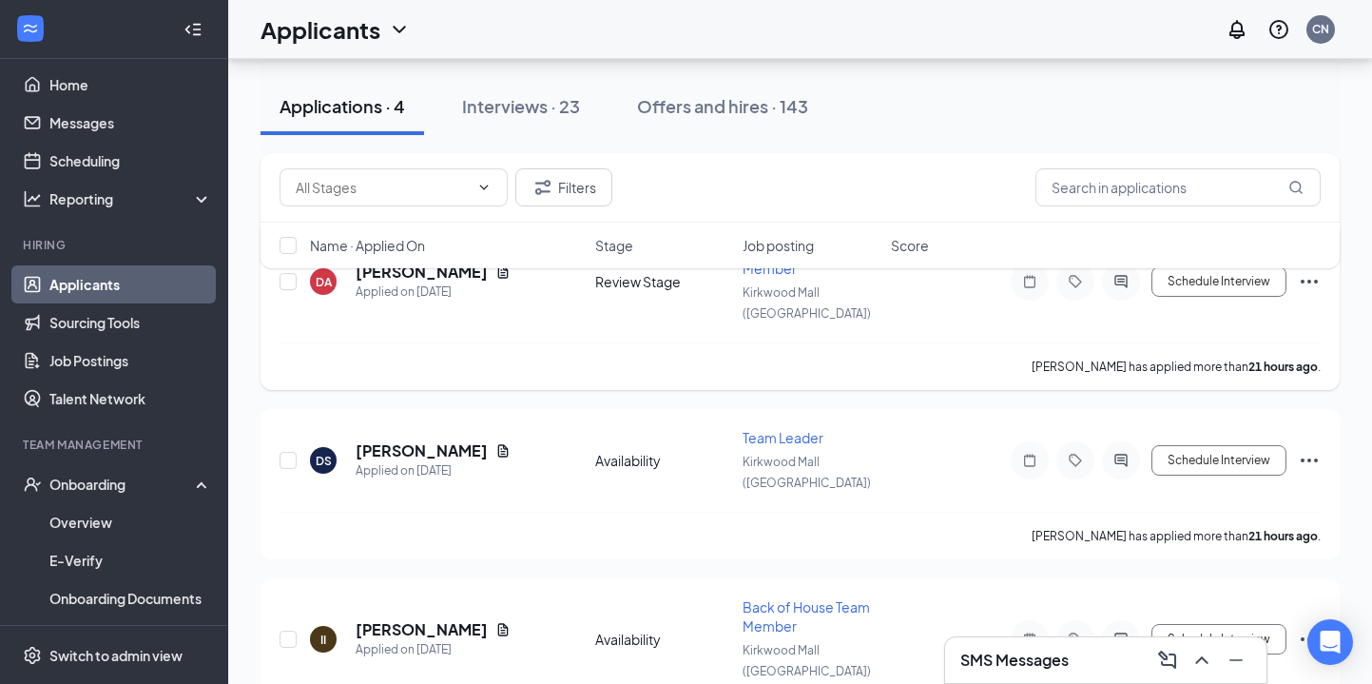
scroll to position [142, 0]
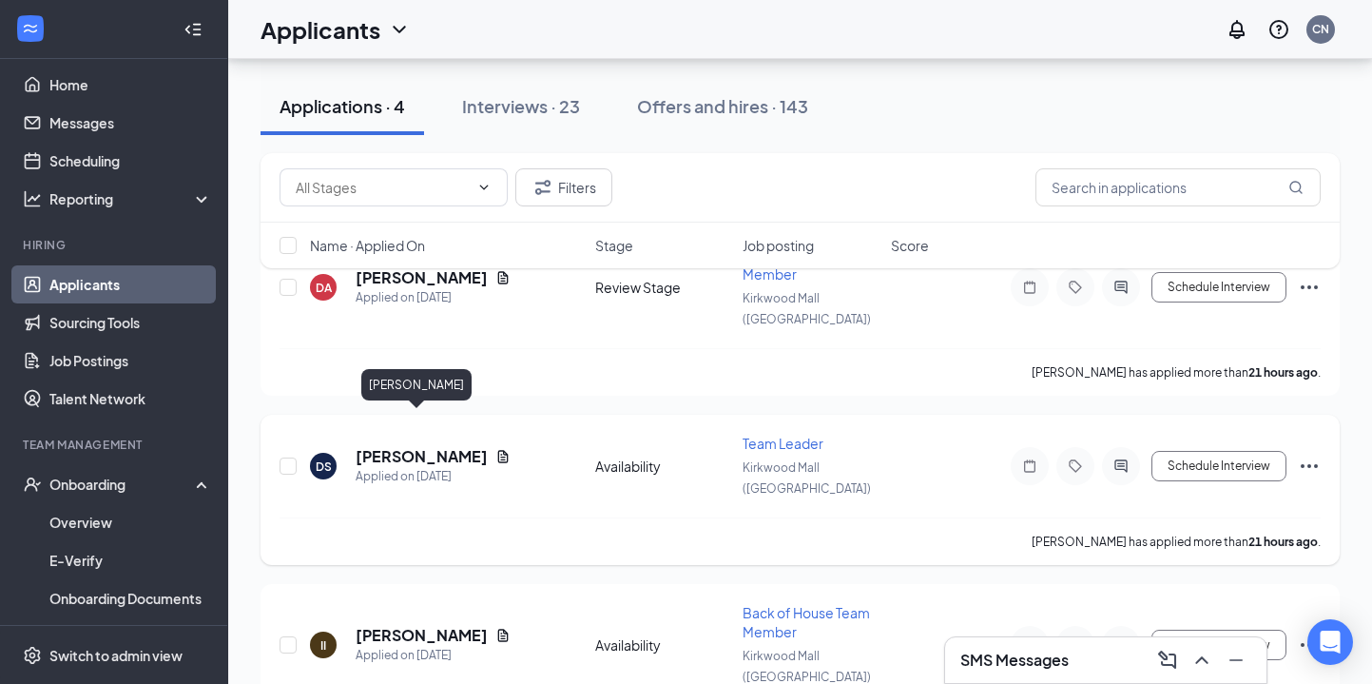
click at [413, 446] on h5 "[PERSON_NAME]" at bounding box center [422, 456] width 132 height 21
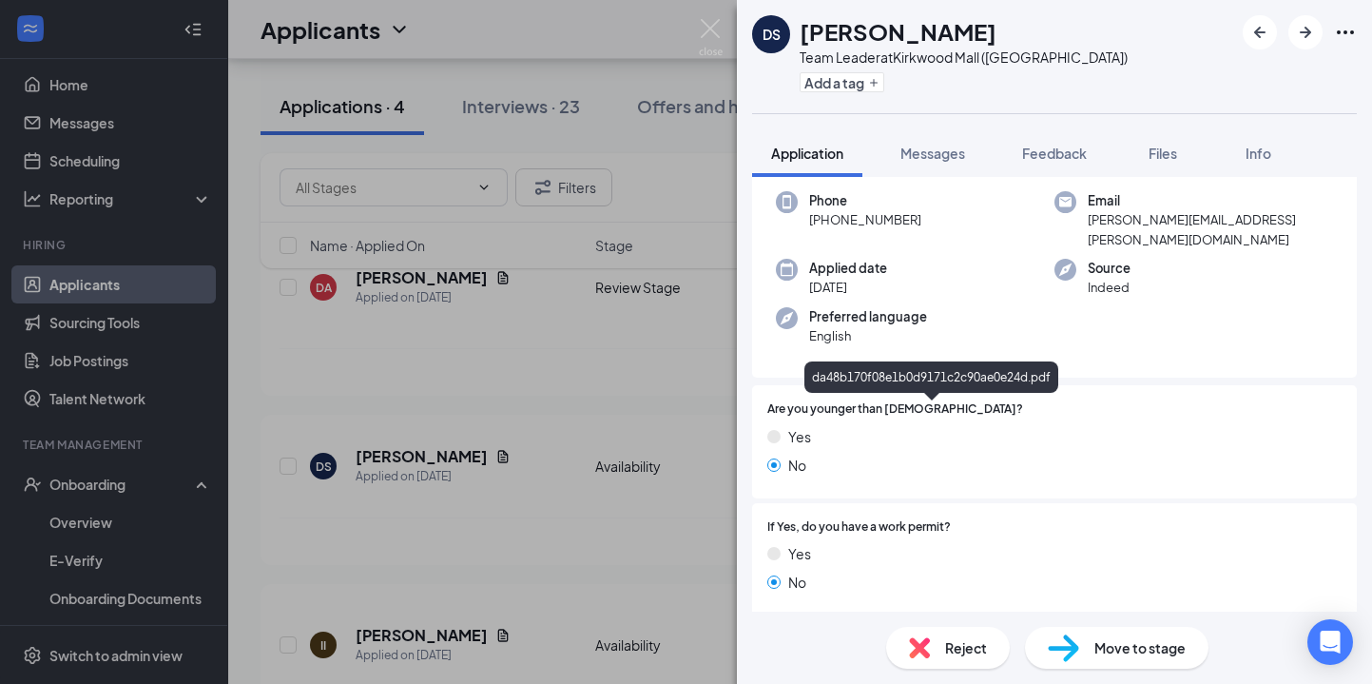
scroll to position [68, 0]
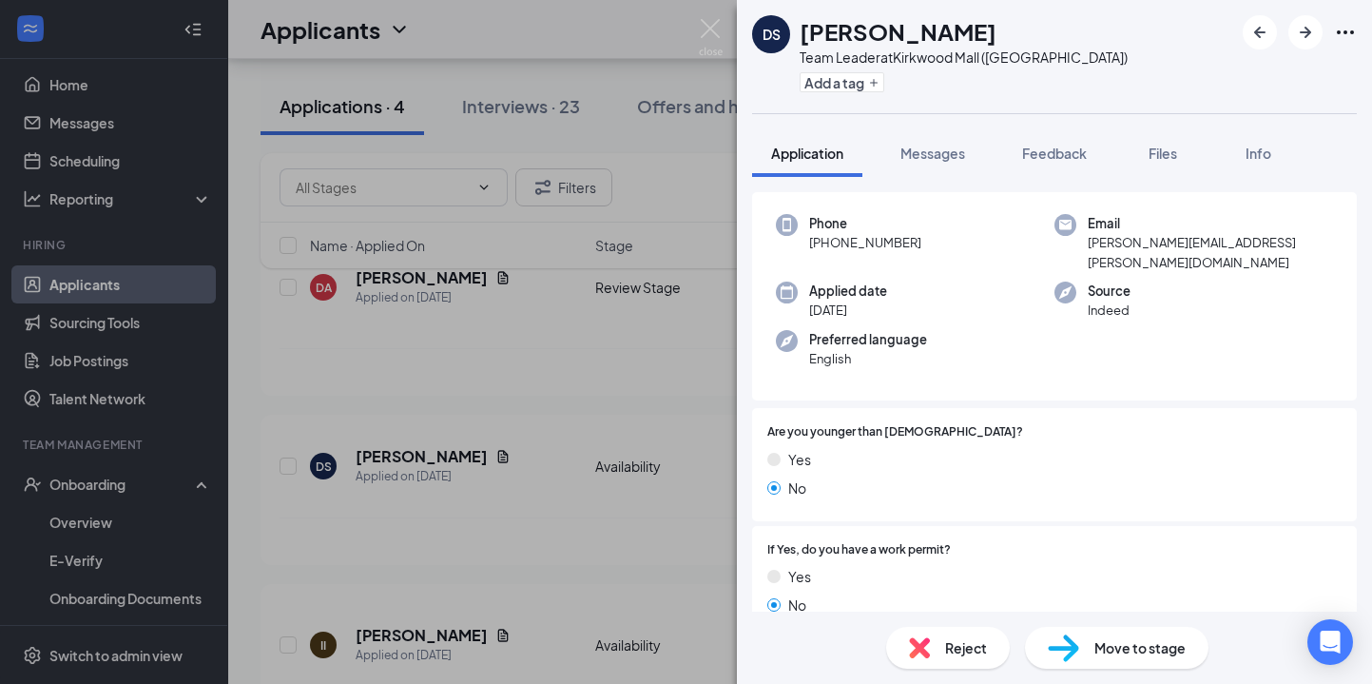
click at [715, 33] on img at bounding box center [711, 37] width 24 height 37
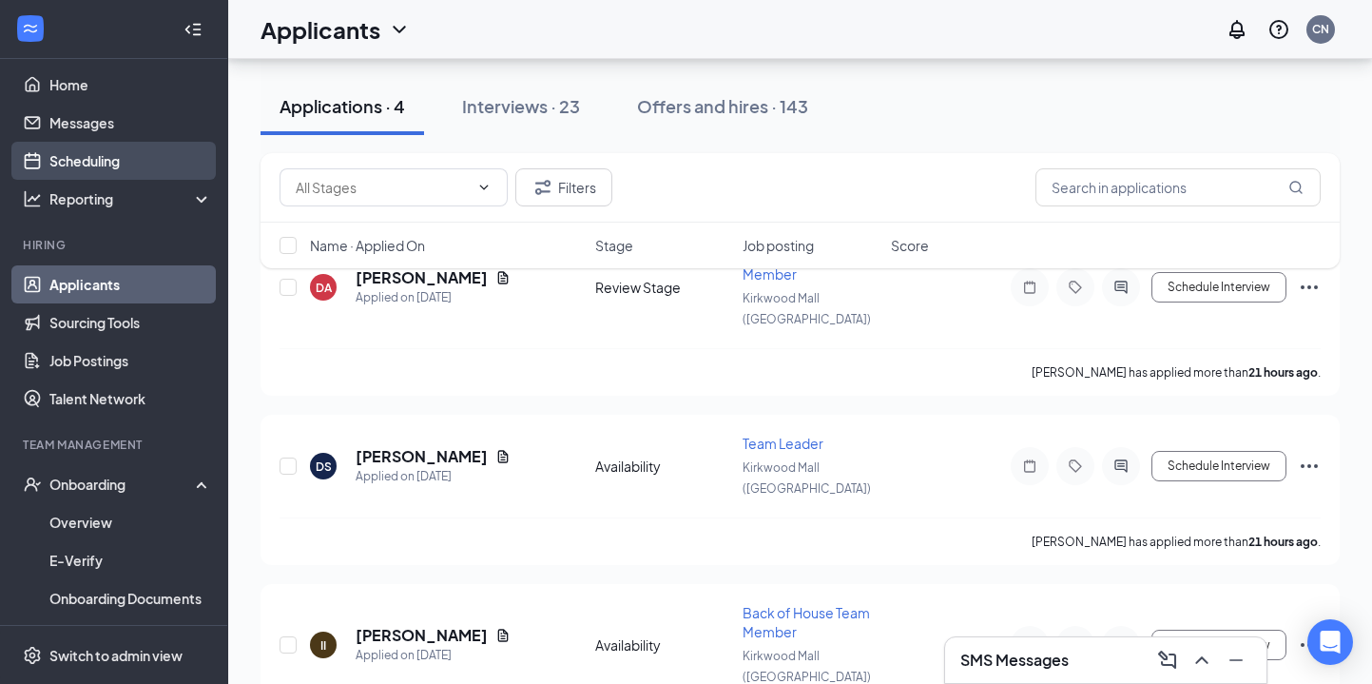
click at [150, 159] on link "Scheduling" at bounding box center [130, 161] width 163 height 38
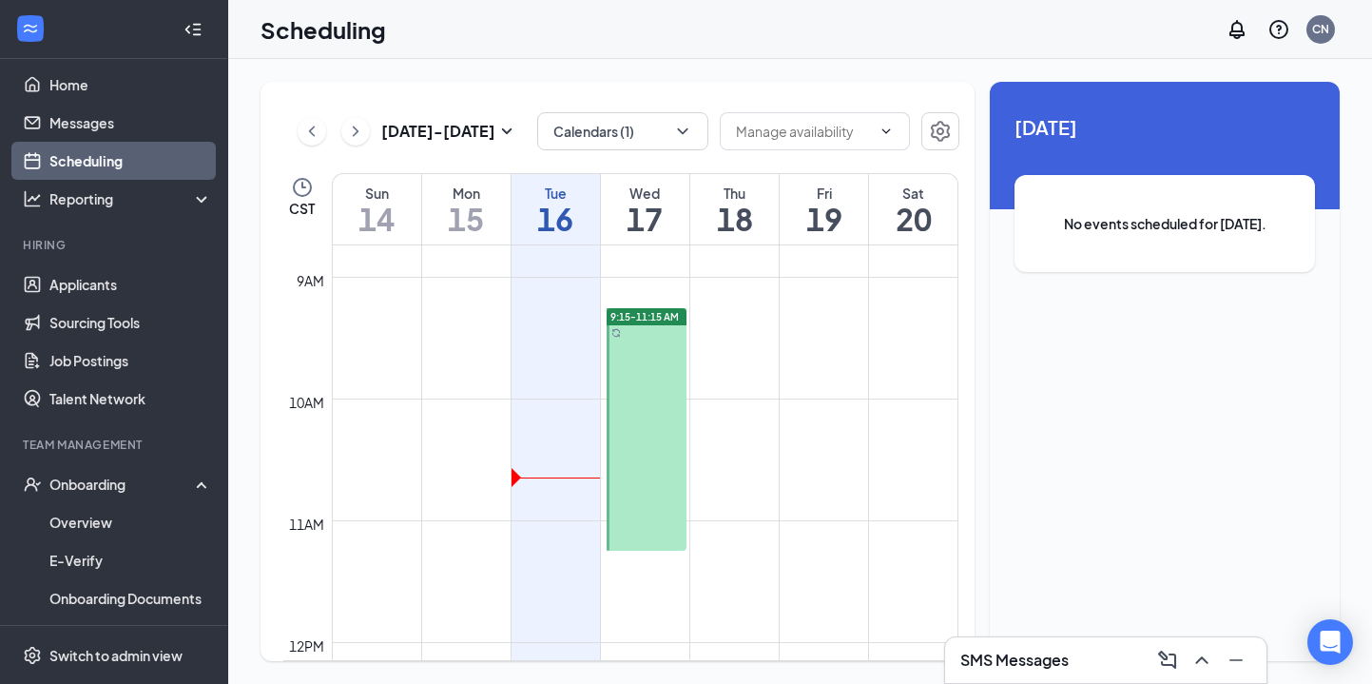
scroll to position [1079, 0]
